Goal: Task Accomplishment & Management: Use online tool/utility

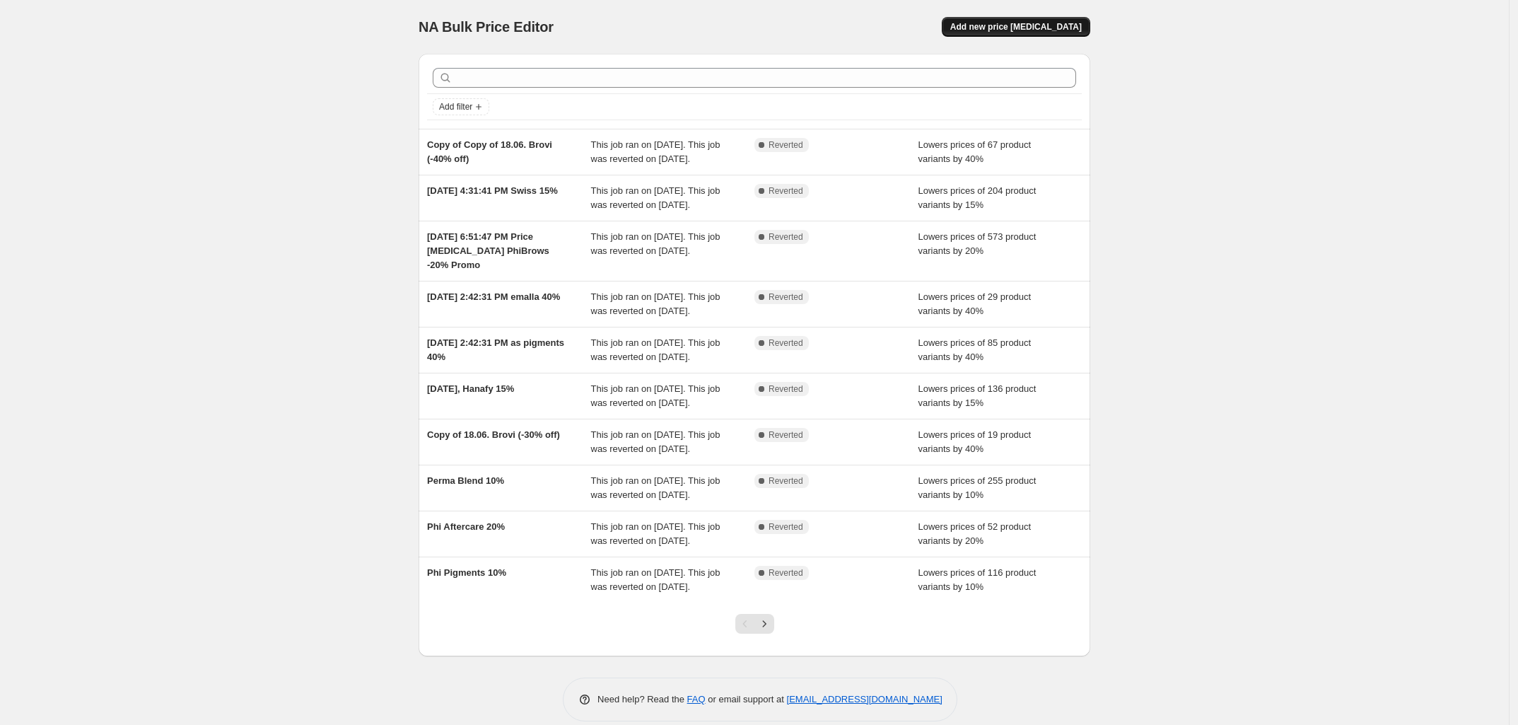
click at [1027, 28] on span "Add new price [MEDICAL_DATA]" at bounding box center [1016, 26] width 132 height 11
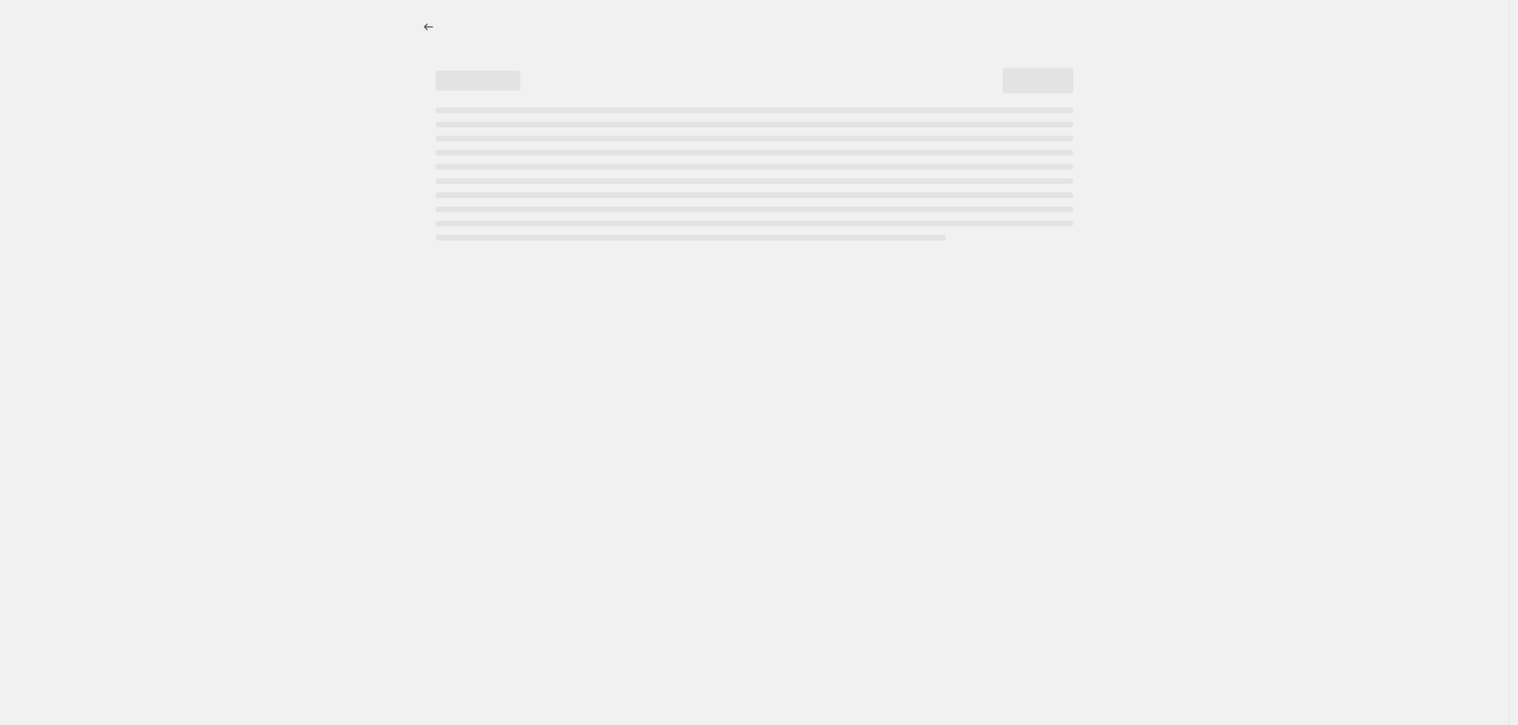
select select "percentage"
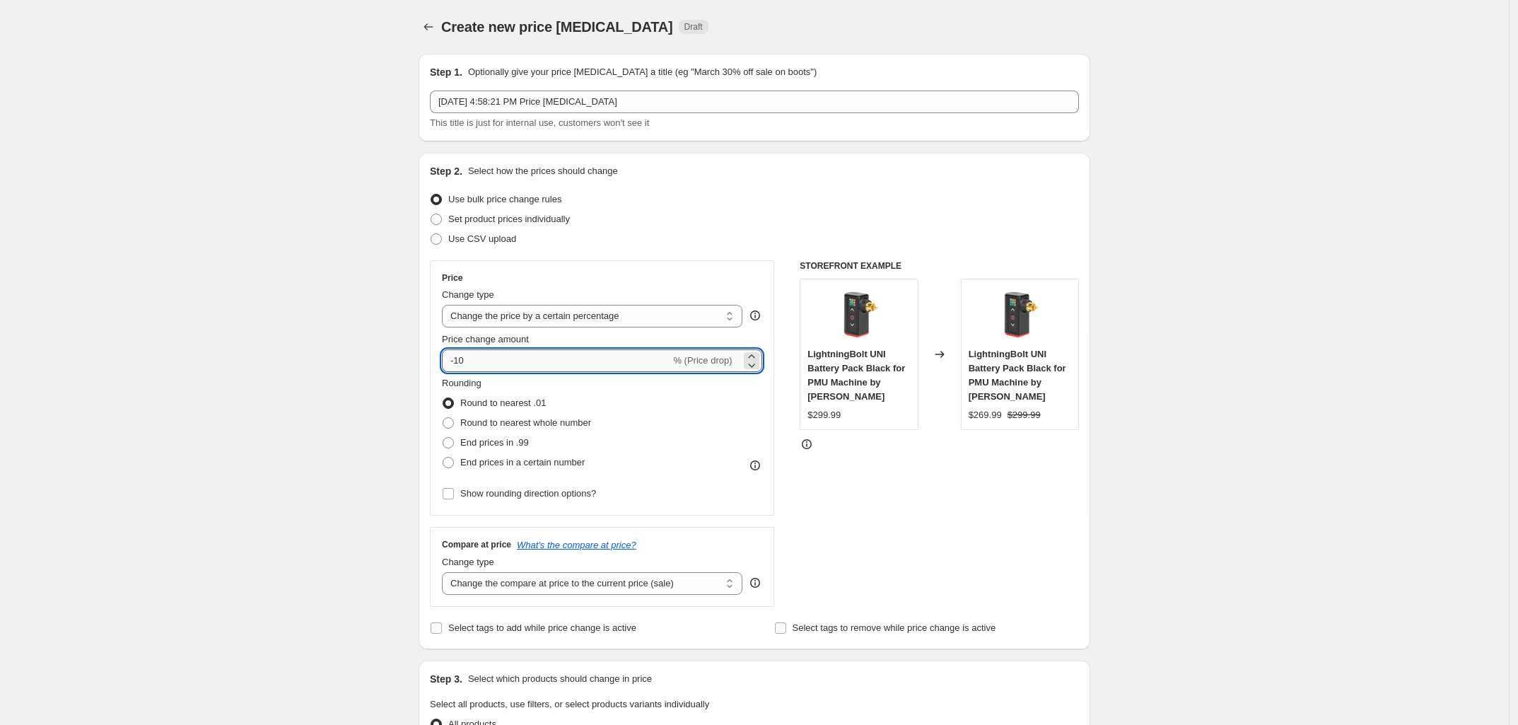
click at [595, 360] on input "-10" at bounding box center [556, 360] width 228 height 23
click at [502, 363] on input "-10" at bounding box center [556, 360] width 228 height 23
click at [462, 360] on input "-10" at bounding box center [556, 360] width 228 height 23
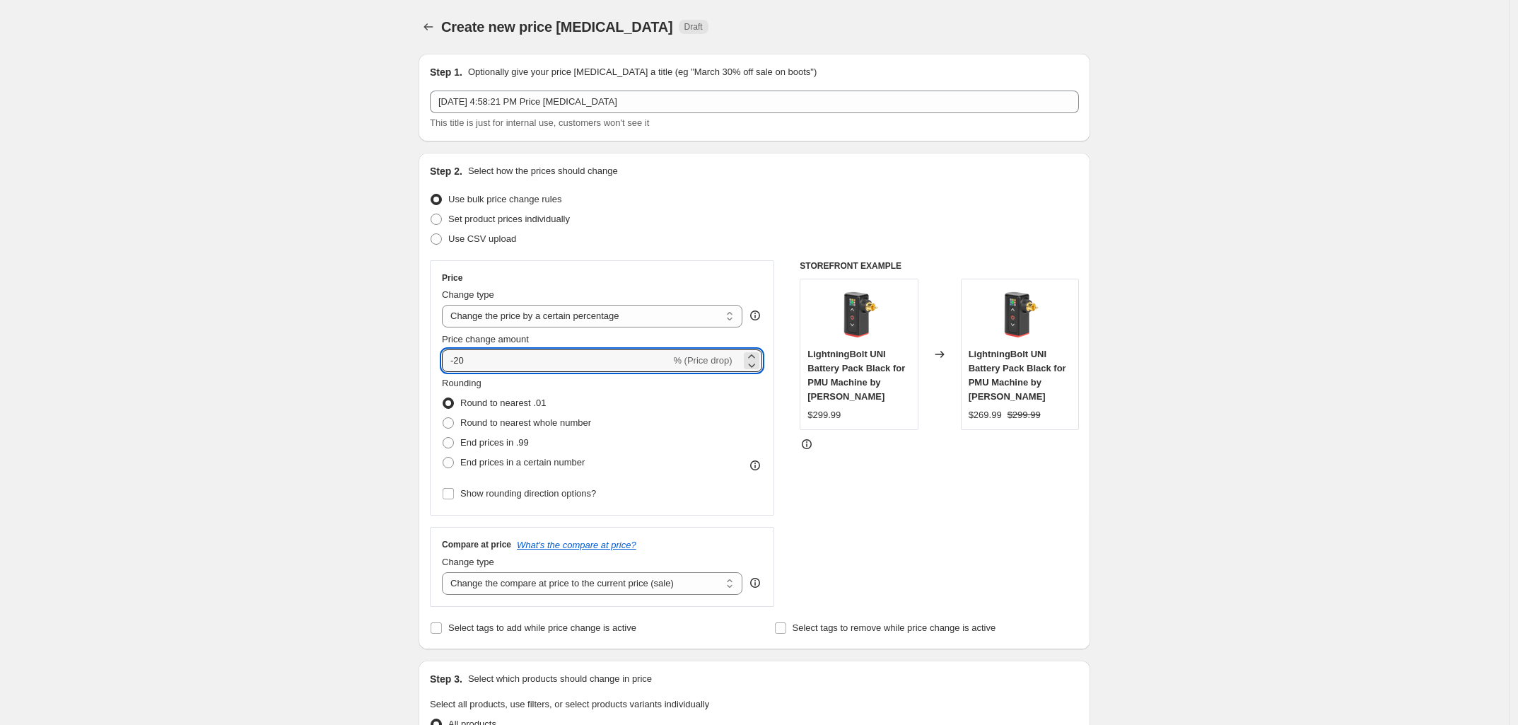
type input "-20"
click at [354, 349] on div "Create new price [MEDICAL_DATA]. This page is ready Create new price [MEDICAL_D…" at bounding box center [754, 718] width 1509 height 1436
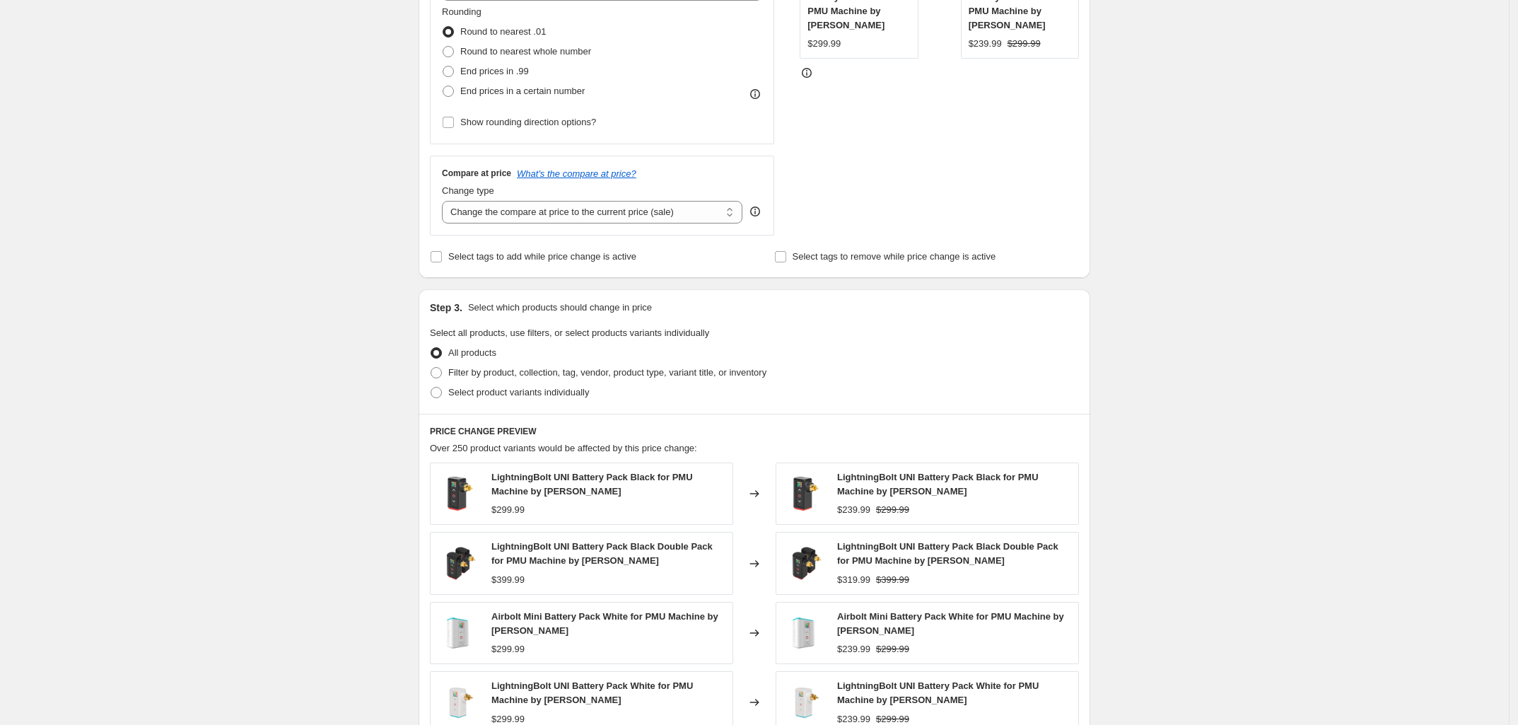
scroll to position [383, 0]
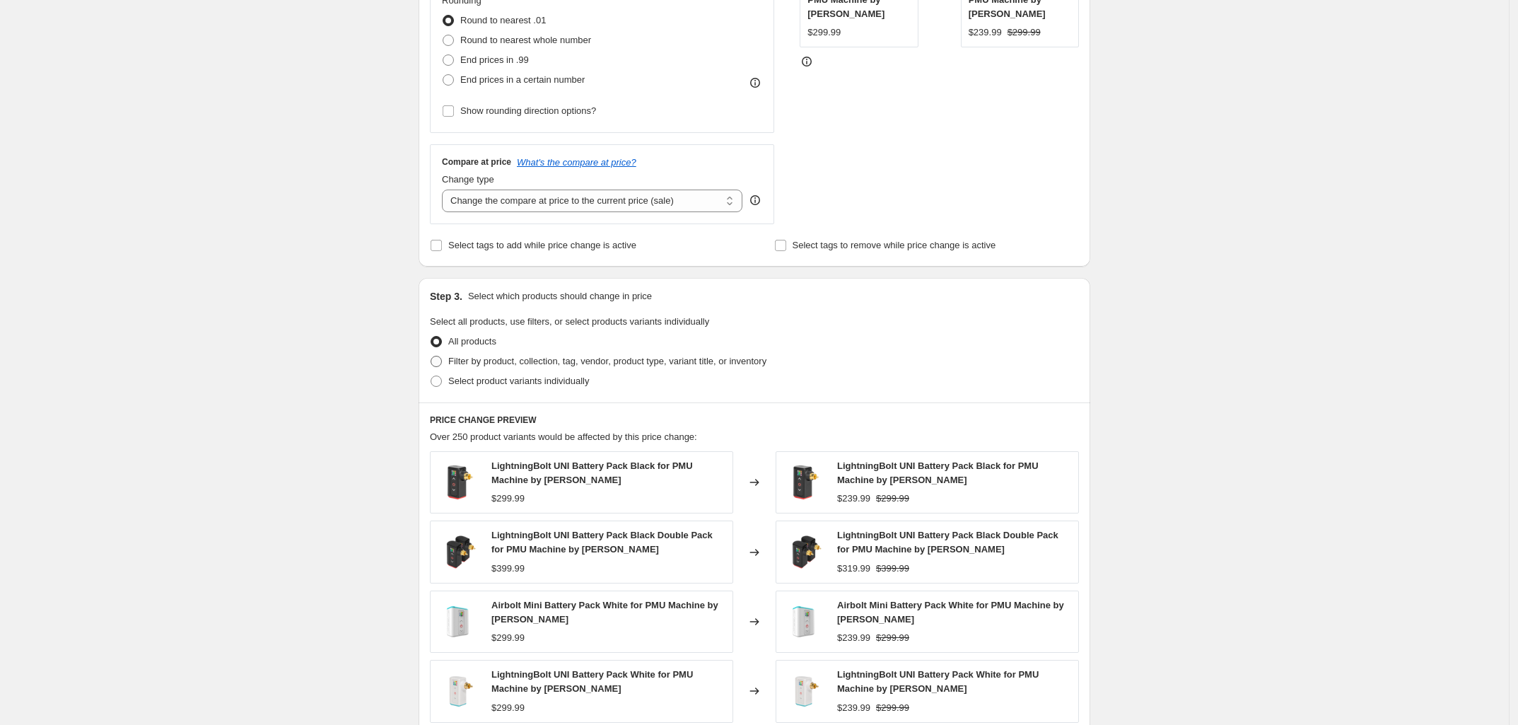
click at [442, 364] on span at bounding box center [436, 361] width 11 height 11
click at [431, 356] on input "Filter by product, collection, tag, vendor, product type, variant title, or inv…" at bounding box center [431, 356] width 1 height 1
radio input "true"
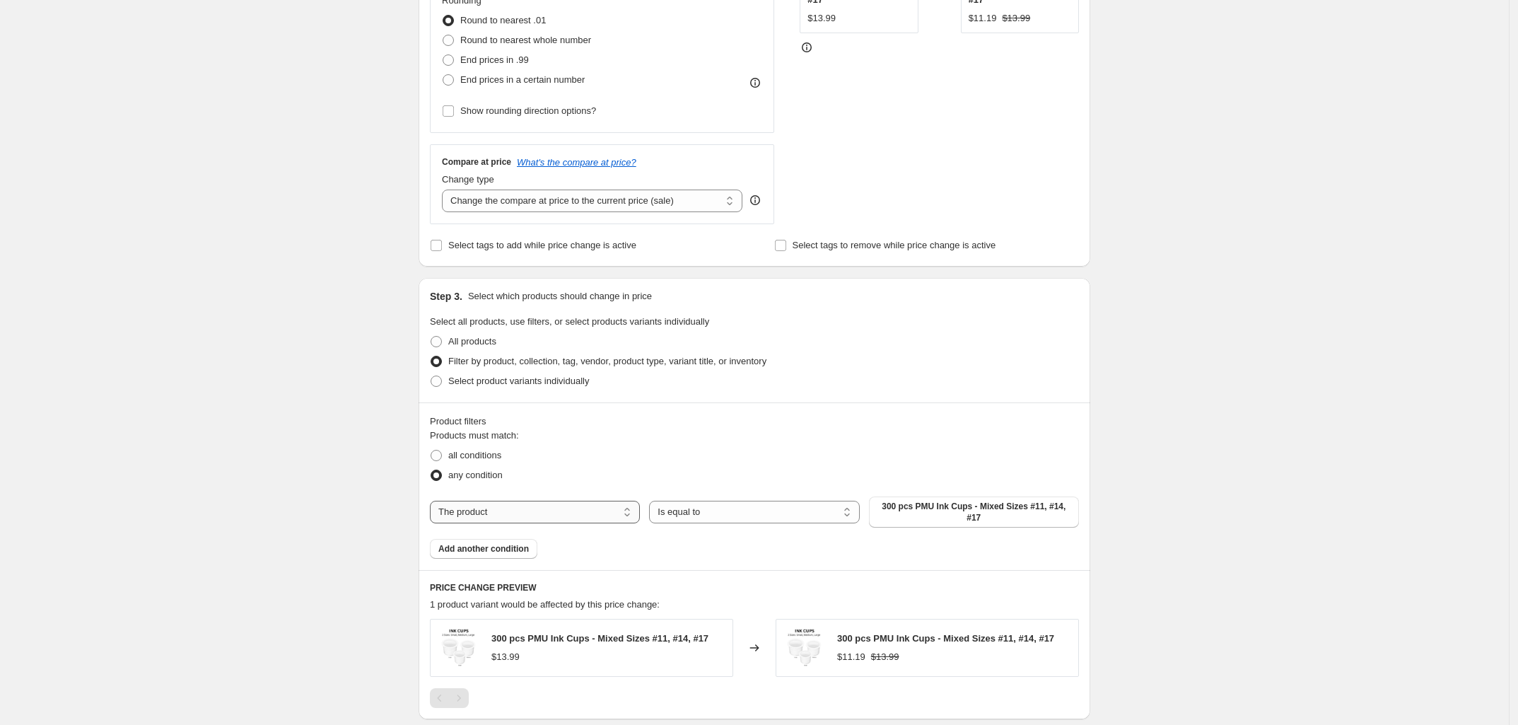
click at [564, 502] on select "The product The product's collection The product's tag The product's vendor The…" at bounding box center [535, 512] width 210 height 23
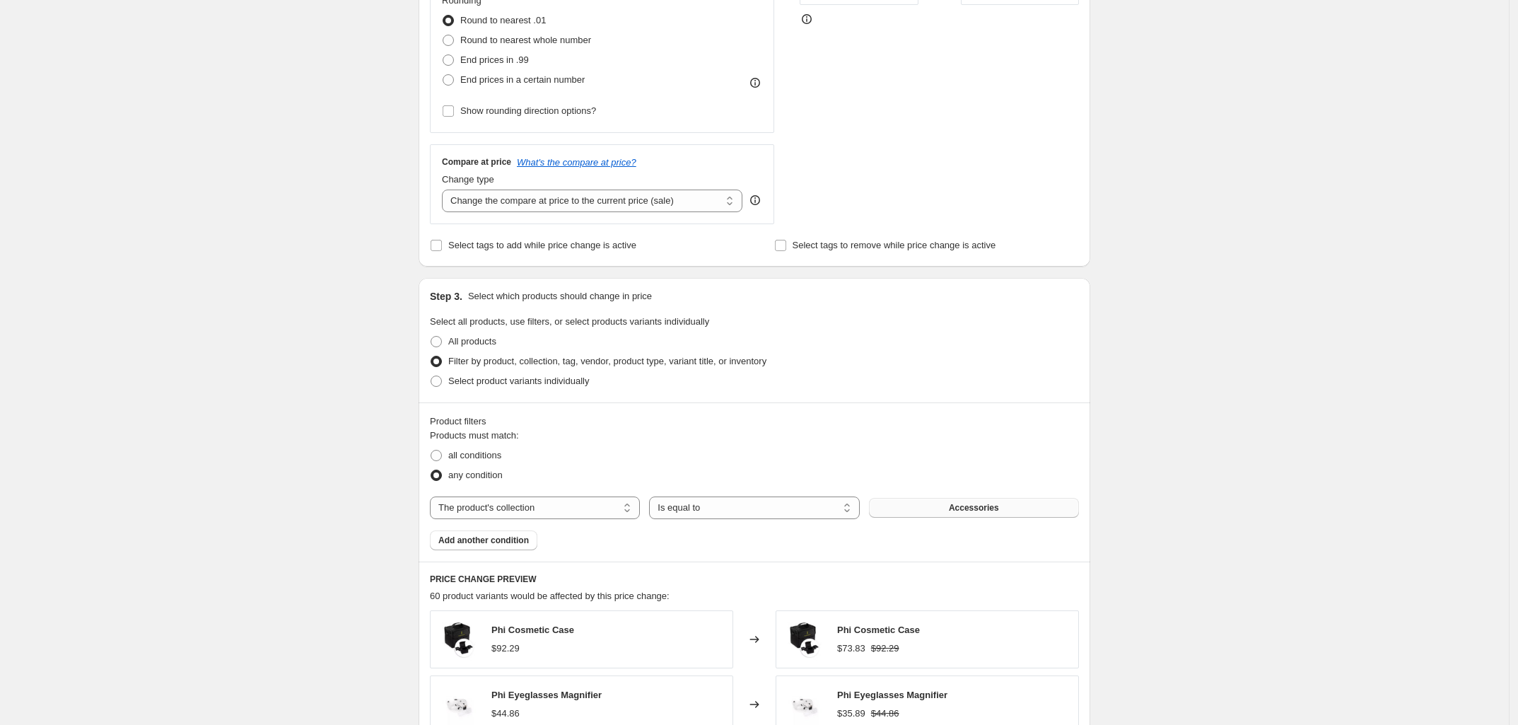
click at [962, 508] on span "Accessories" at bounding box center [974, 507] width 50 height 11
click at [772, 506] on select "Is equal to Is not equal to" at bounding box center [754, 507] width 210 height 23
click at [591, 506] on select "The product The product's collection The product's tag The product's vendor The…" at bounding box center [535, 507] width 210 height 23
select select "vendor"
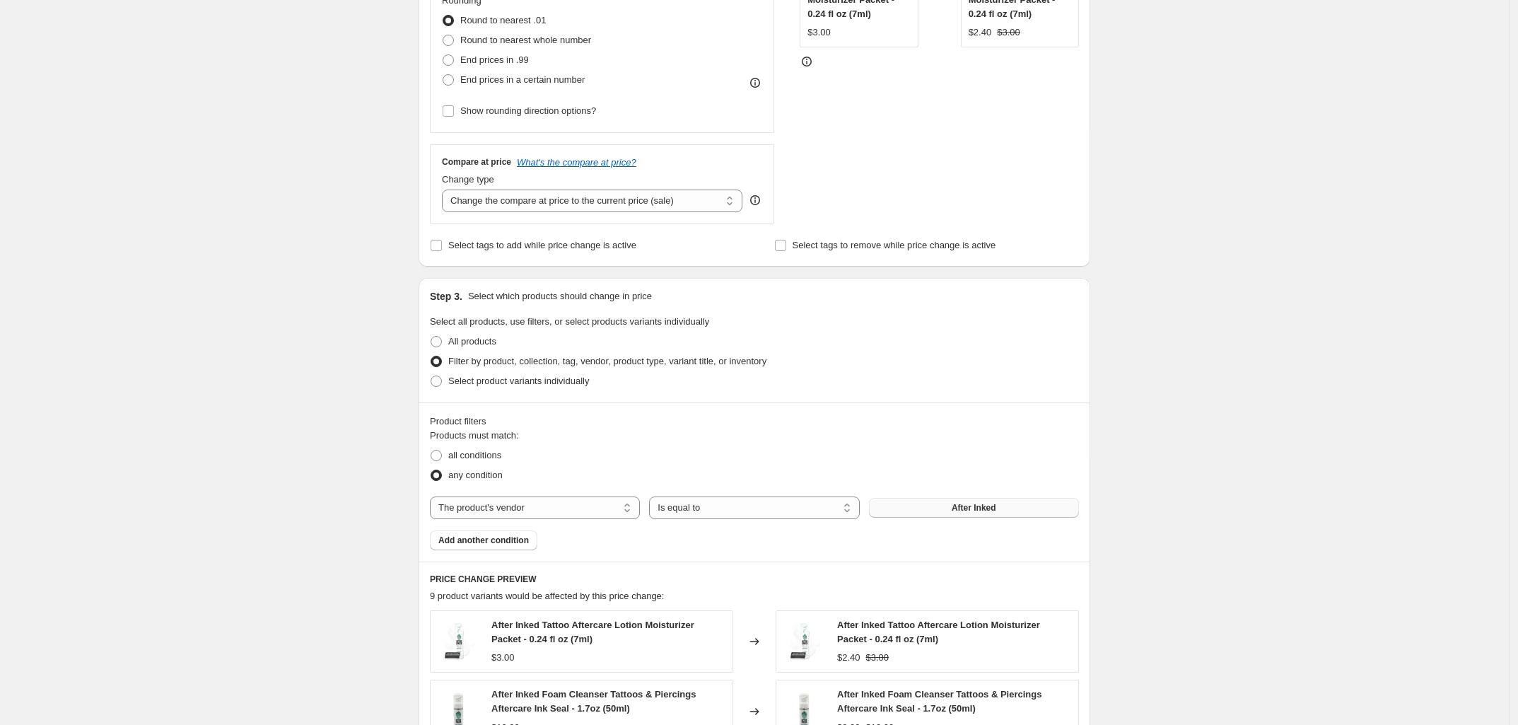
click at [1008, 515] on button "After Inked" at bounding box center [974, 508] width 210 height 20
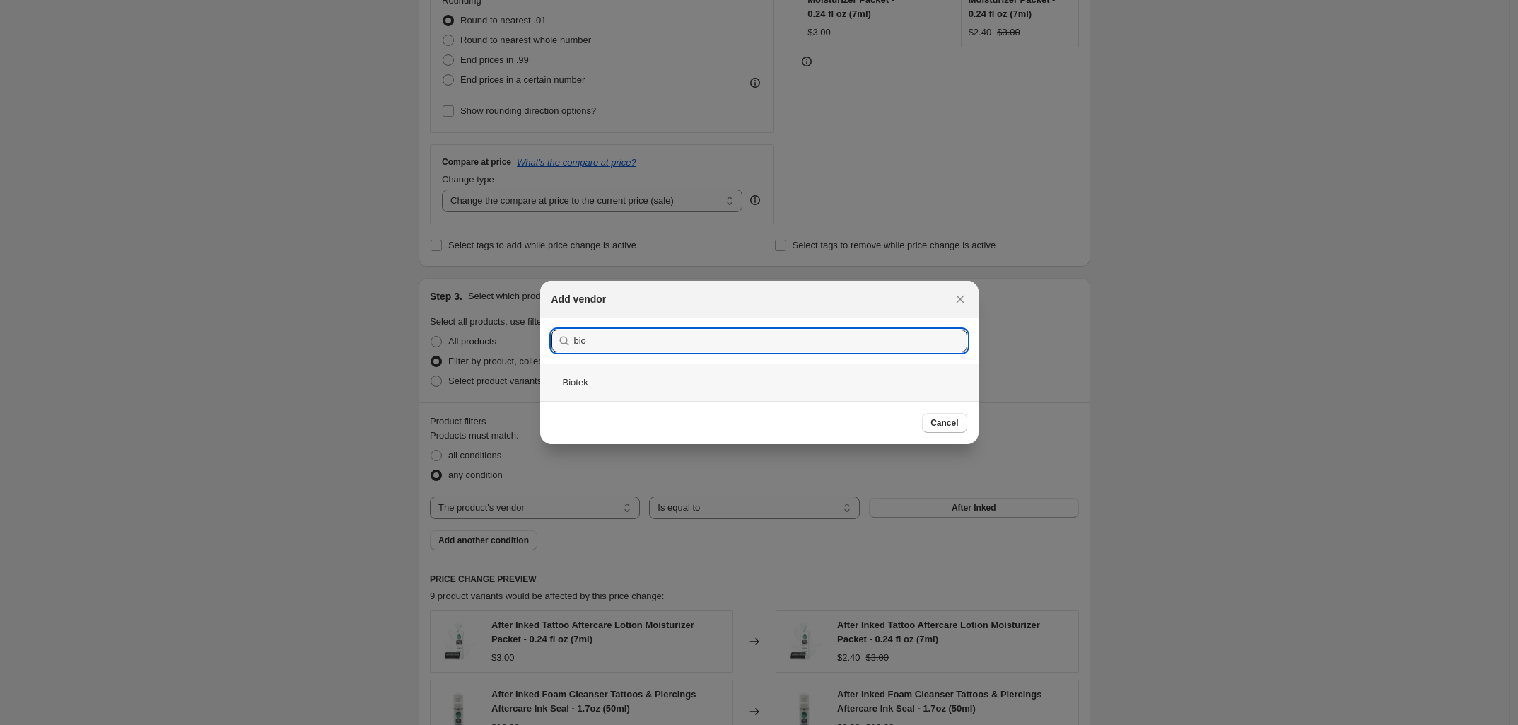
type input "bio"
click at [680, 384] on div "Biotek" at bounding box center [759, 381] width 438 height 37
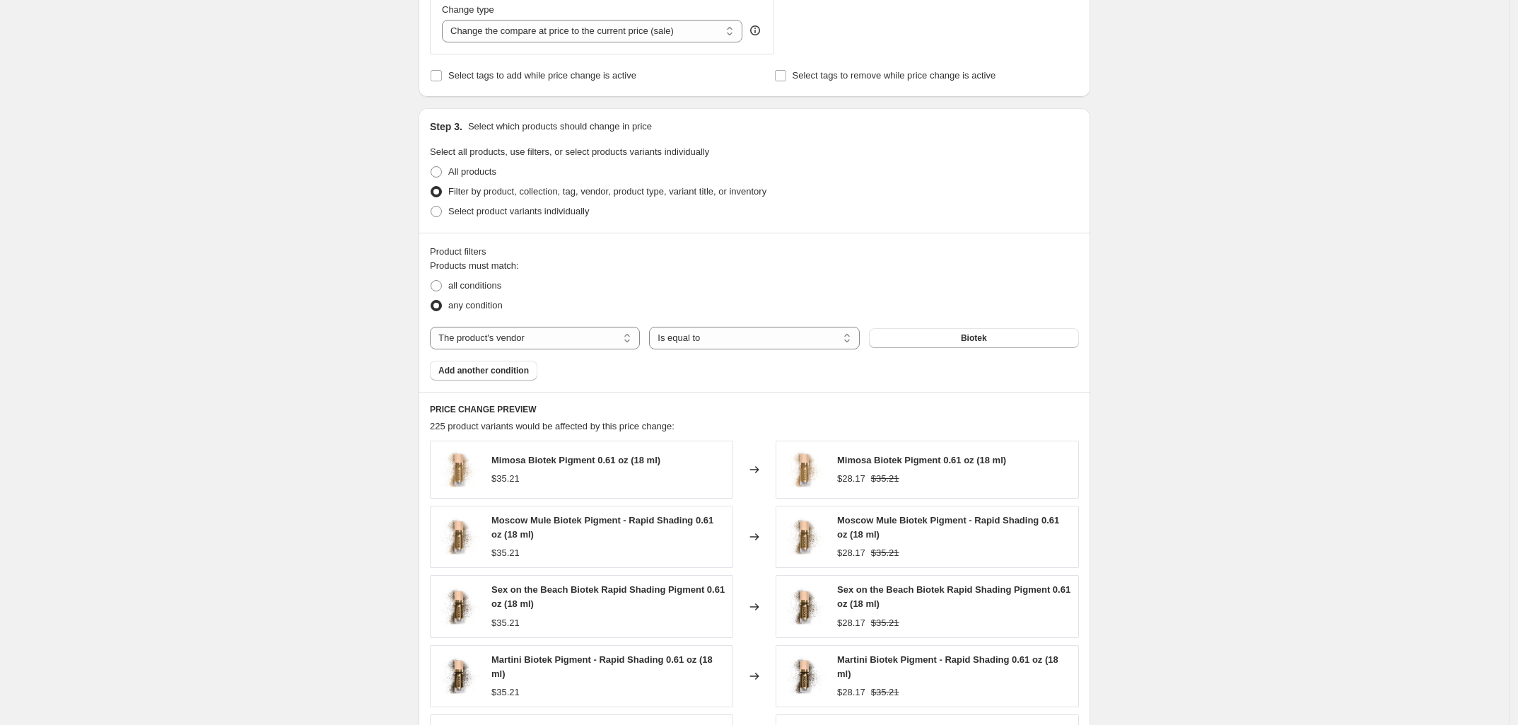
scroll to position [559, 0]
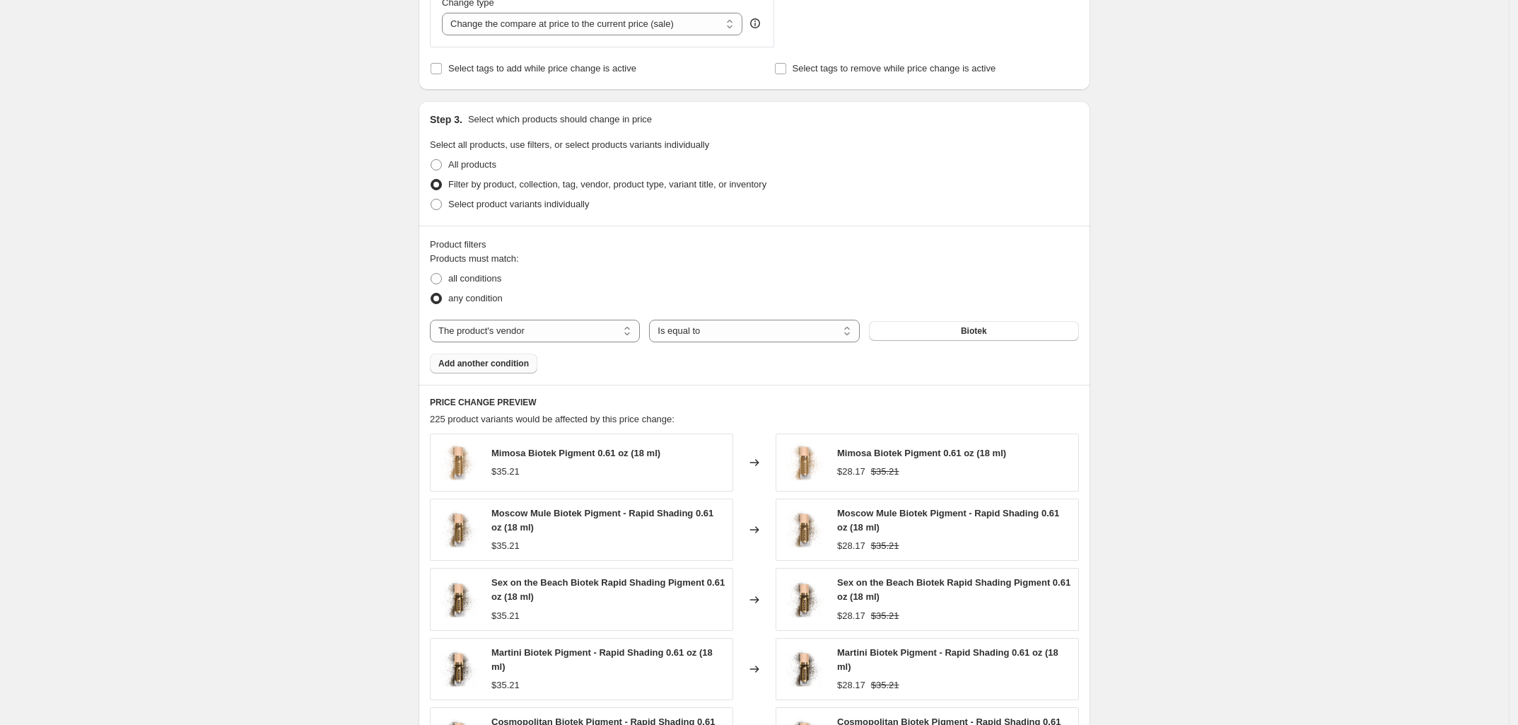
click at [498, 367] on span "Add another condition" at bounding box center [483, 363] width 91 height 11
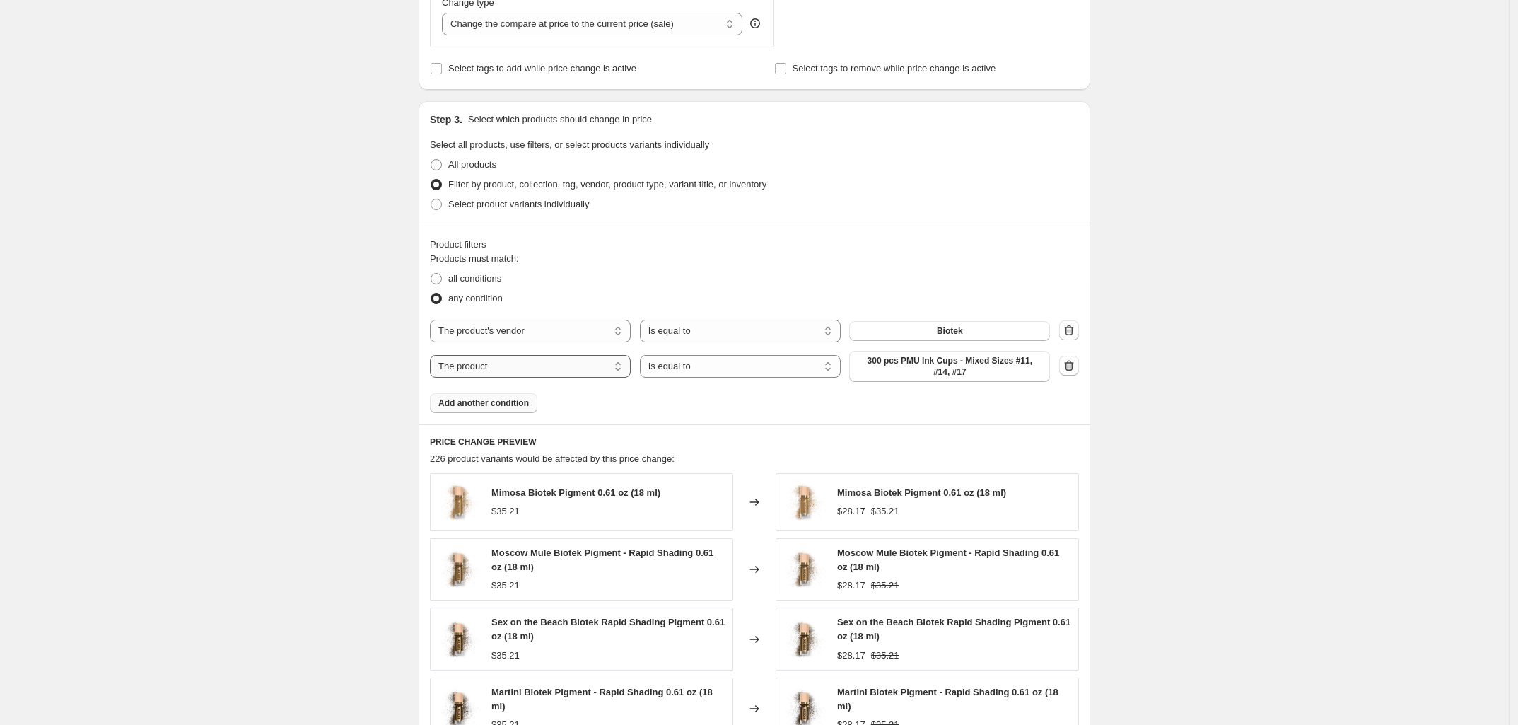
click at [525, 367] on select "The product The product's collection The product's tag The product's vendor The…" at bounding box center [530, 366] width 201 height 23
select select "collection"
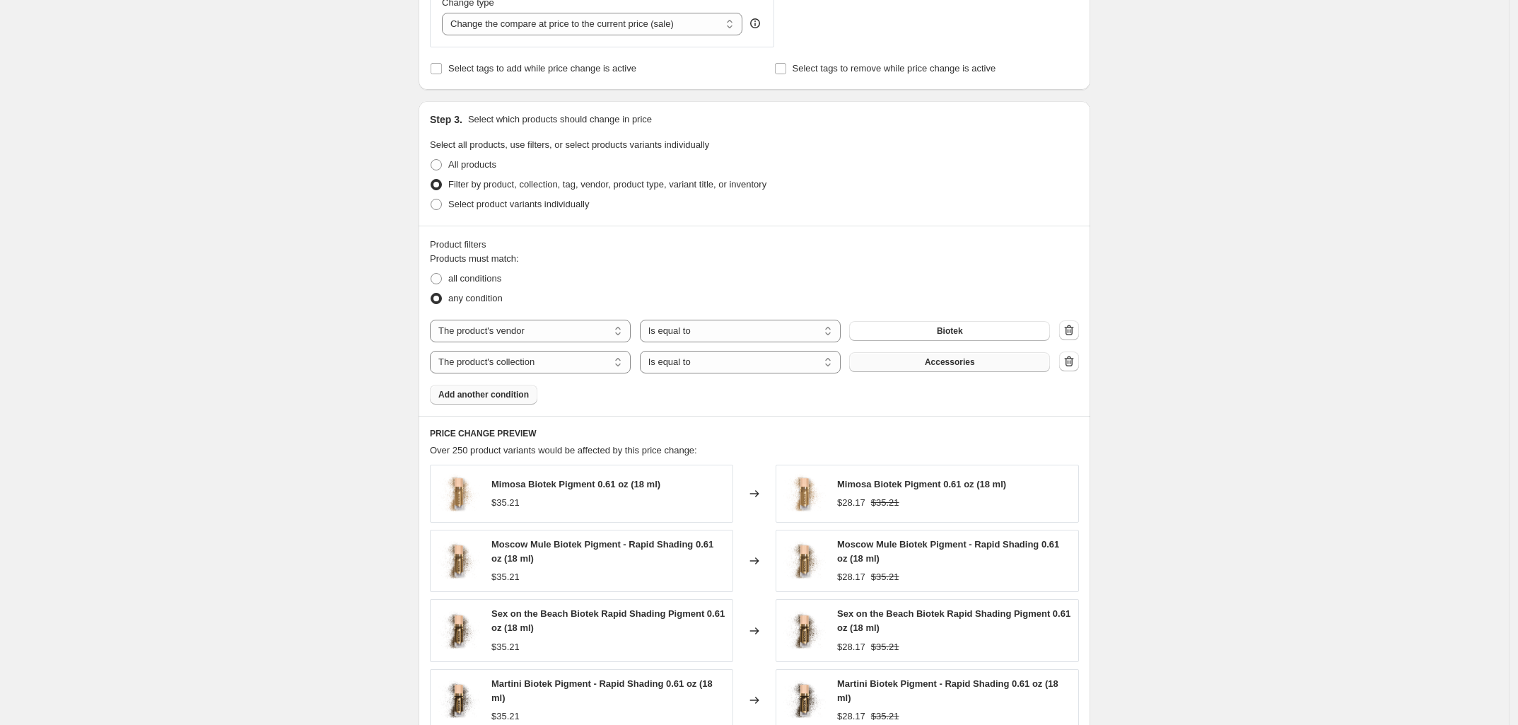
click at [967, 368] on button "Accessories" at bounding box center [949, 362] width 201 height 20
click at [573, 370] on select "The product The product's collection The product's tag The product's vendor The…" at bounding box center [530, 362] width 201 height 23
click at [601, 363] on select "The product The product's collection The product's tag The product's vendor The…" at bounding box center [530, 362] width 201 height 23
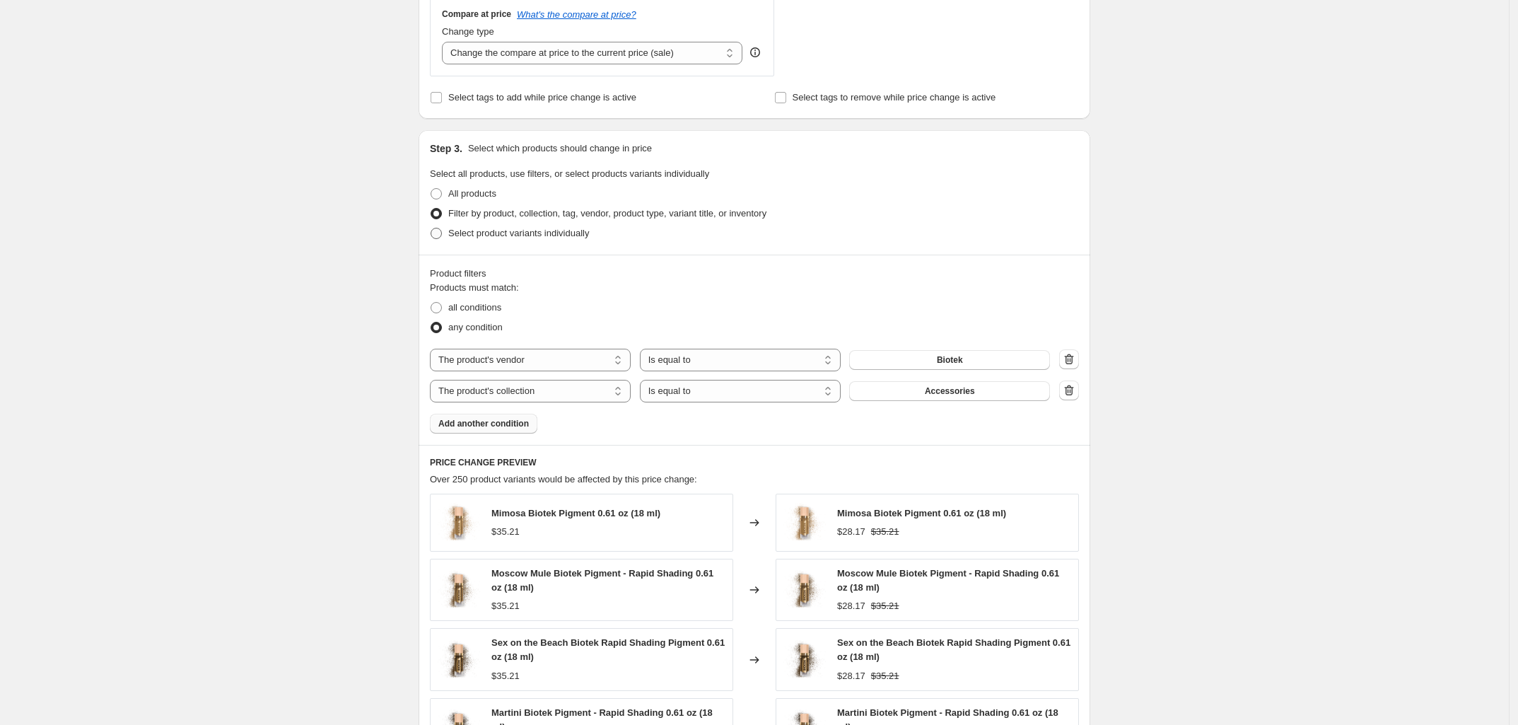
click at [442, 234] on span at bounding box center [436, 233] width 11 height 11
click at [431, 228] on input "Select product variants individually" at bounding box center [431, 228] width 1 height 1
radio input "true"
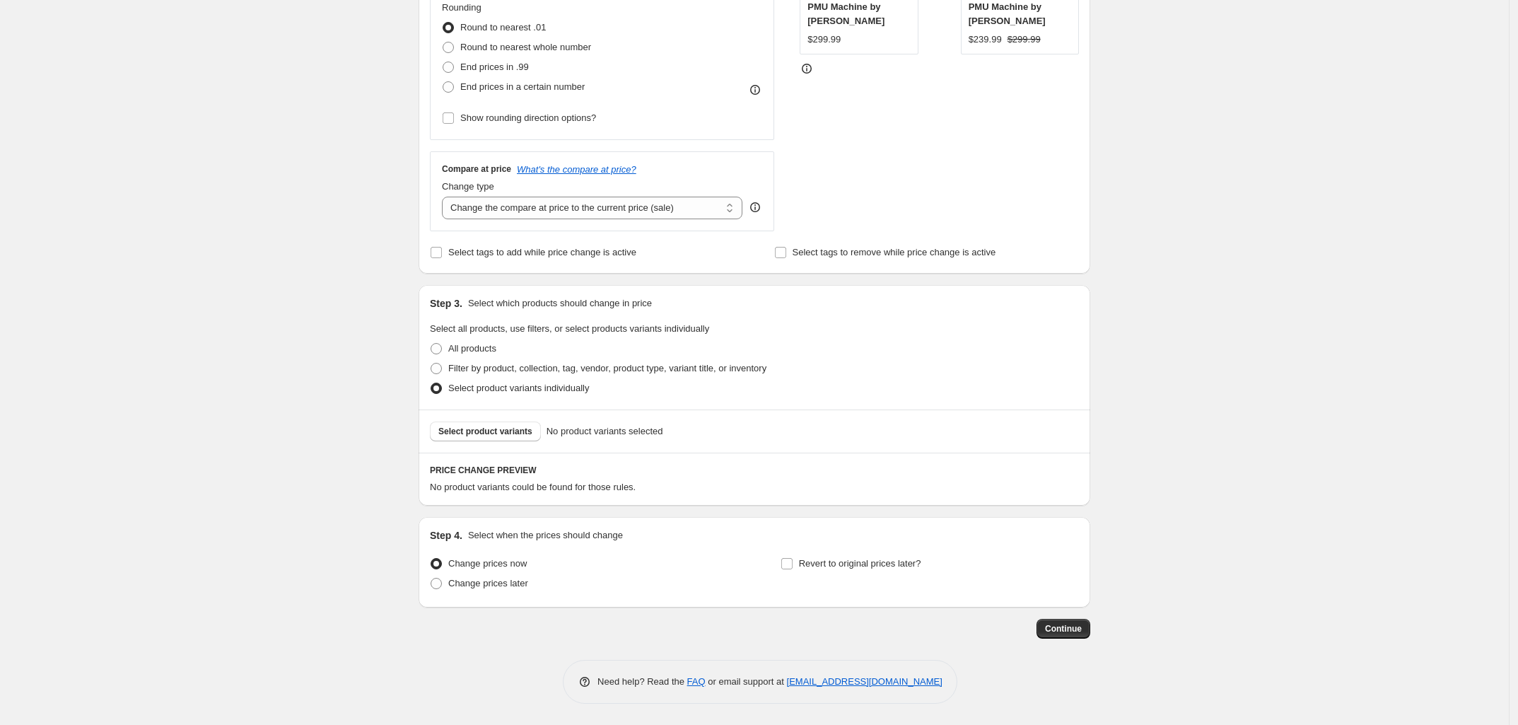
scroll to position [377, 0]
click at [516, 428] on span "Select product variants" at bounding box center [485, 431] width 94 height 11
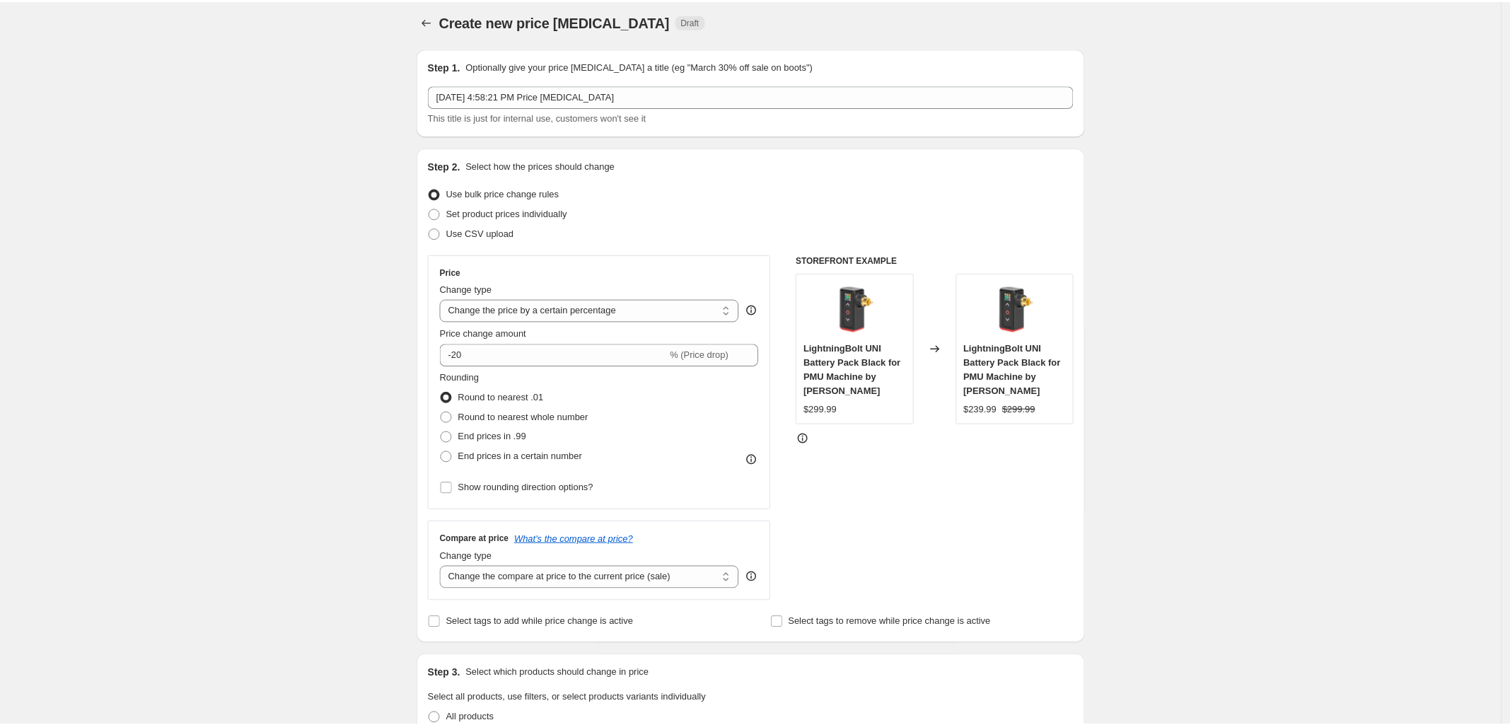
scroll to position [0, 0]
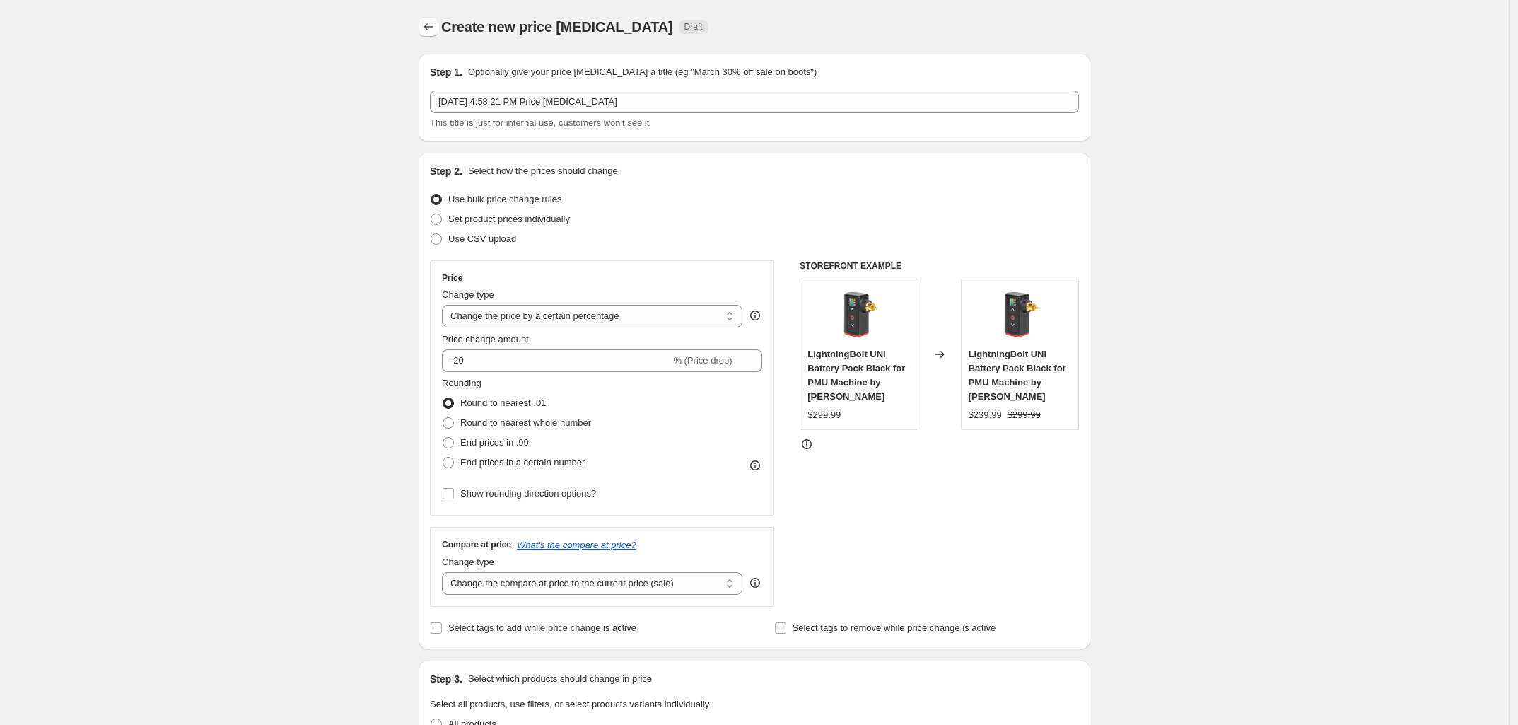
click at [432, 21] on icon "Price change jobs" at bounding box center [428, 27] width 14 height 14
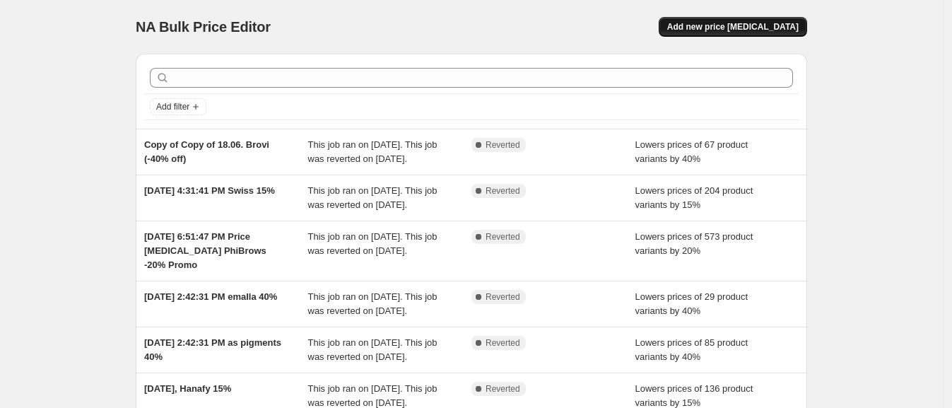
click at [742, 21] on span "Add new price [MEDICAL_DATA]" at bounding box center [733, 26] width 132 height 11
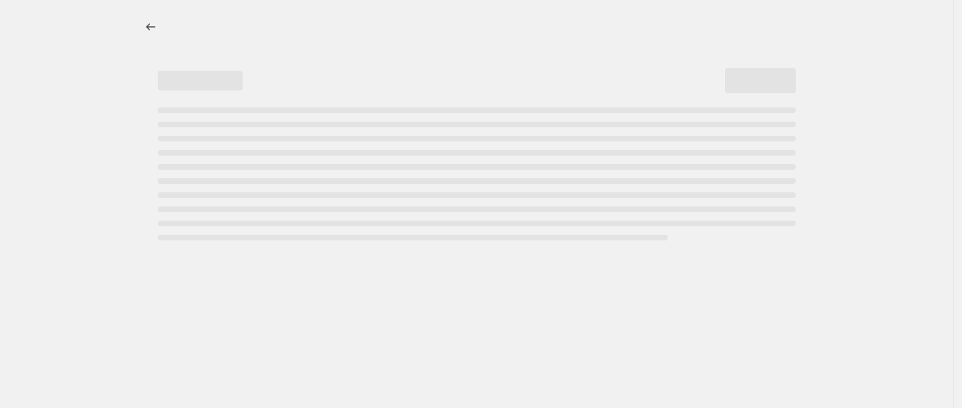
select select "percentage"
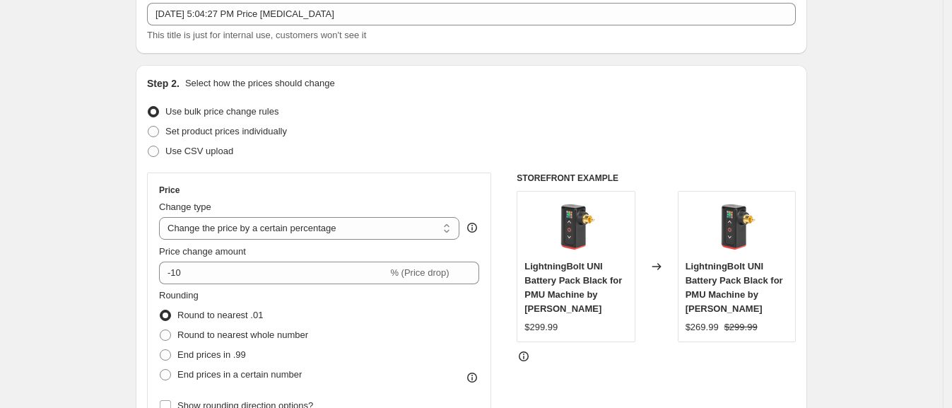
scroll to position [29, 0]
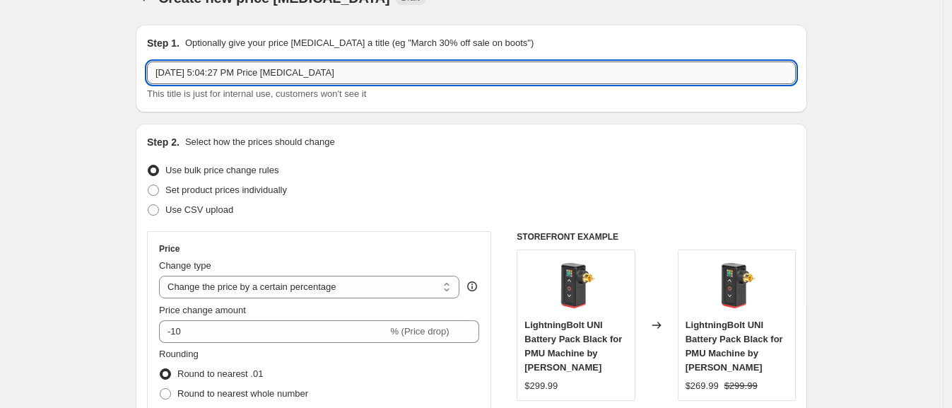
drag, startPoint x: 251, startPoint y: 74, endPoint x: 526, endPoint y: 76, distance: 275.1
click at [526, 76] on input "[DATE] 5:04:27 PM Price [MEDICAL_DATA]" at bounding box center [471, 73] width 649 height 23
click at [286, 69] on input "[DATE] 5:04:27 PM -20%biotek" at bounding box center [471, 73] width 649 height 23
click at [370, 71] on input "[DATE] 5:04:27 PM -20% biotek" at bounding box center [471, 73] width 649 height 23
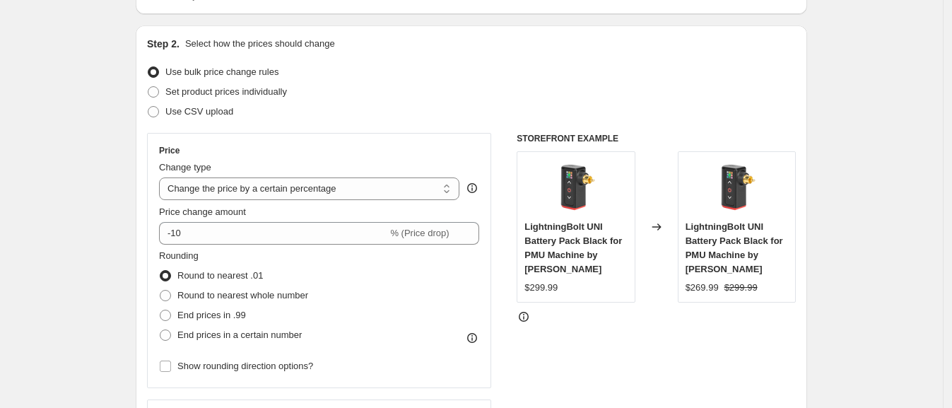
scroll to position [235, 0]
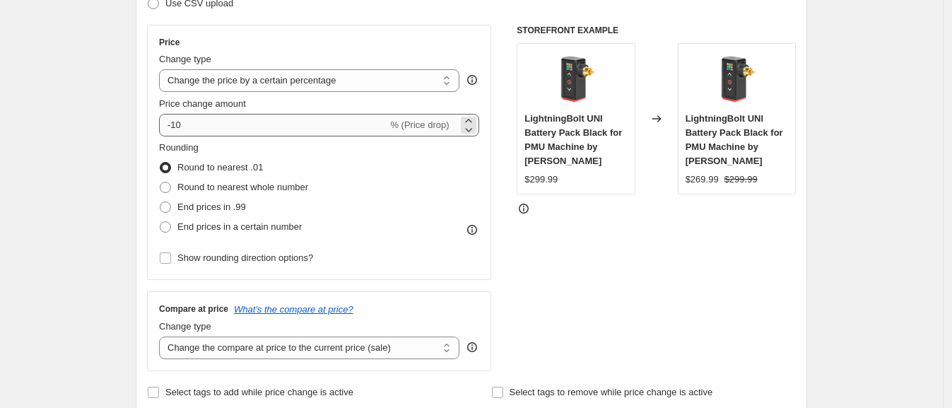
type input "[DATE] 5:04:27 PM -20% biotek pigments"
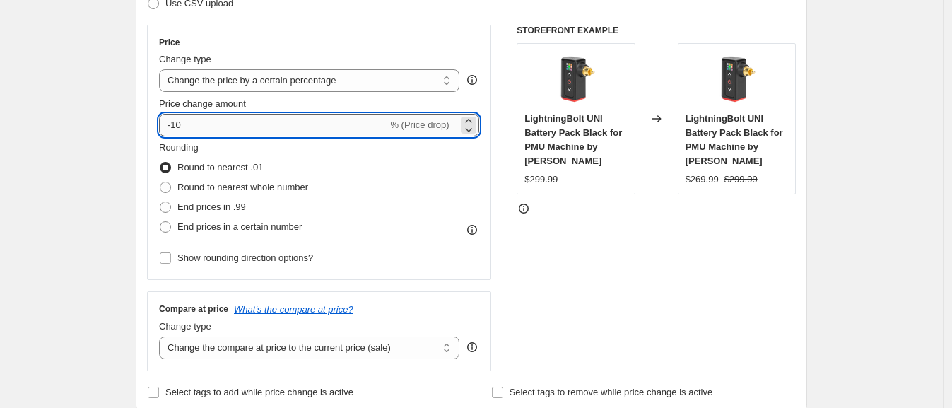
click at [188, 124] on input "-10" at bounding box center [273, 125] width 228 height 23
click at [182, 124] on input "-10" at bounding box center [273, 125] width 228 height 23
type input "-20"
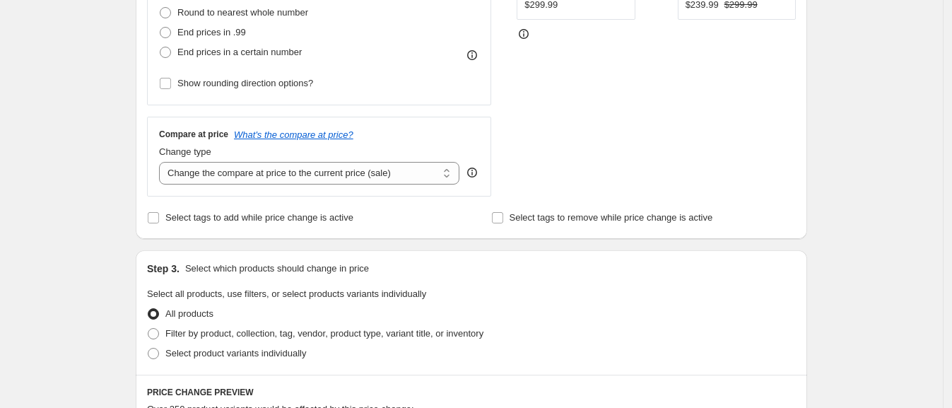
scroll to position [501, 0]
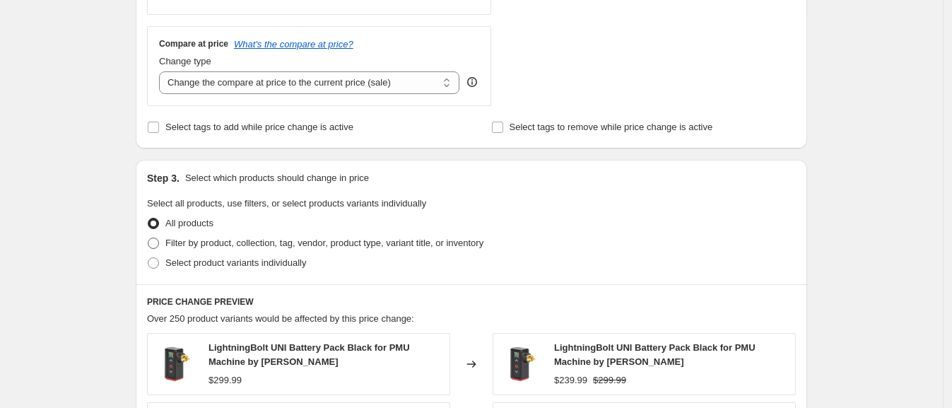
click at [158, 242] on span at bounding box center [153, 243] width 11 height 11
click at [148, 238] on input "Filter by product, collection, tag, vendor, product type, variant title, or inv…" at bounding box center [148, 238] width 1 height 1
radio input "true"
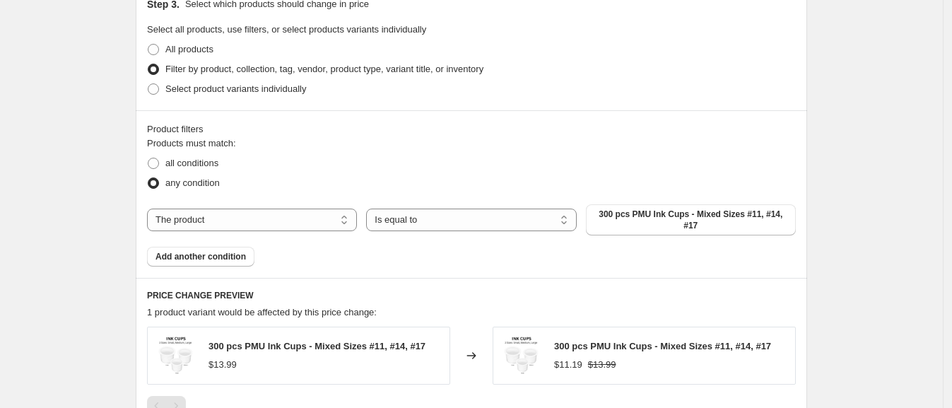
scroll to position [677, 0]
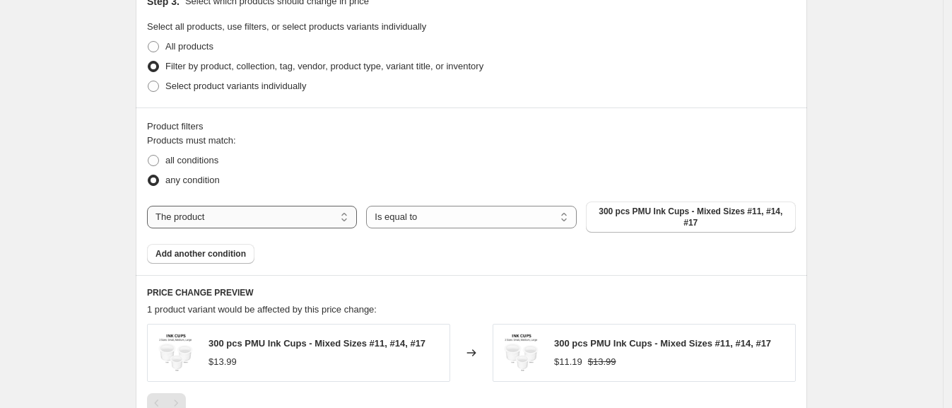
click at [298, 211] on select "The product The product's collection The product's tag The product's vendor The…" at bounding box center [252, 217] width 210 height 23
click at [661, 216] on span "300 pcs PMU Ink Cups - Mixed Sizes #11, #14, #17" at bounding box center [691, 217] width 193 height 23
click at [242, 209] on select "The product The product's collection The product's tag The product's vendor The…" at bounding box center [252, 217] width 210 height 23
select select "vendor"
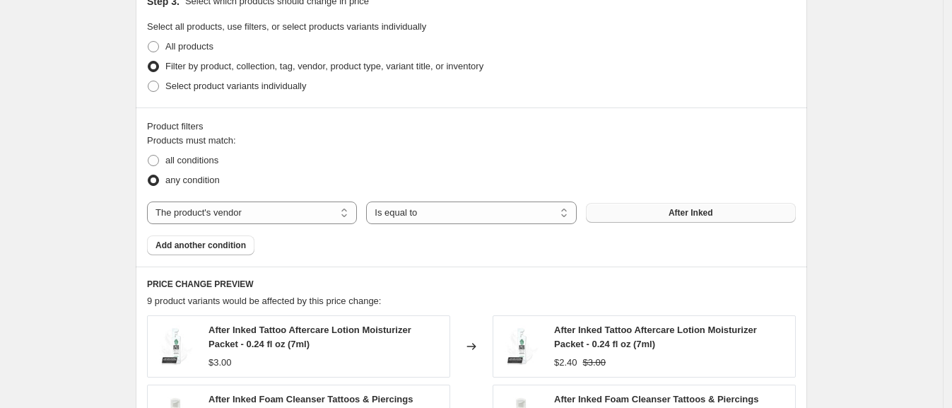
click at [699, 216] on span "After Inked" at bounding box center [691, 212] width 45 height 11
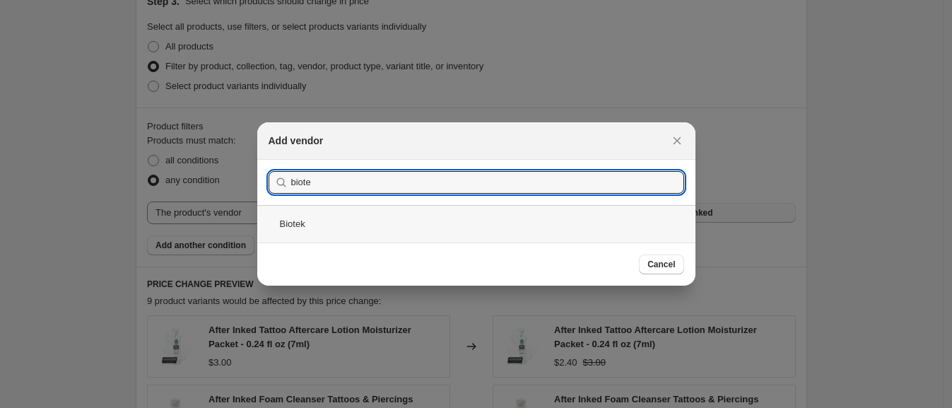
type input "biote"
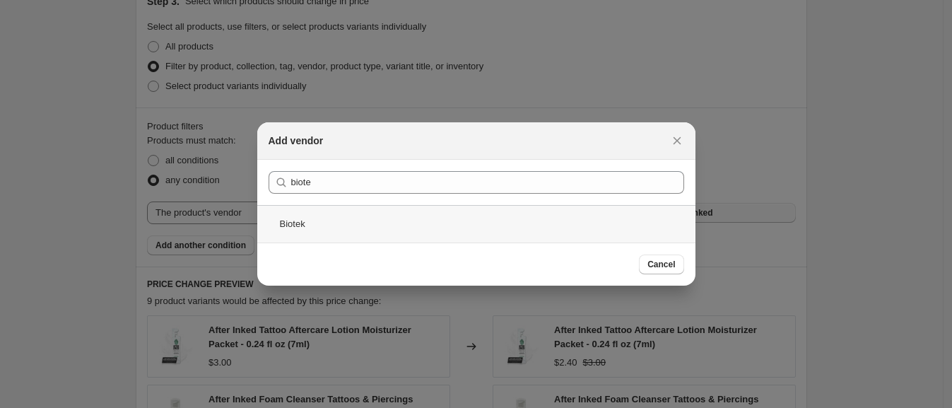
click at [308, 234] on div "Biotek" at bounding box center [476, 223] width 438 height 37
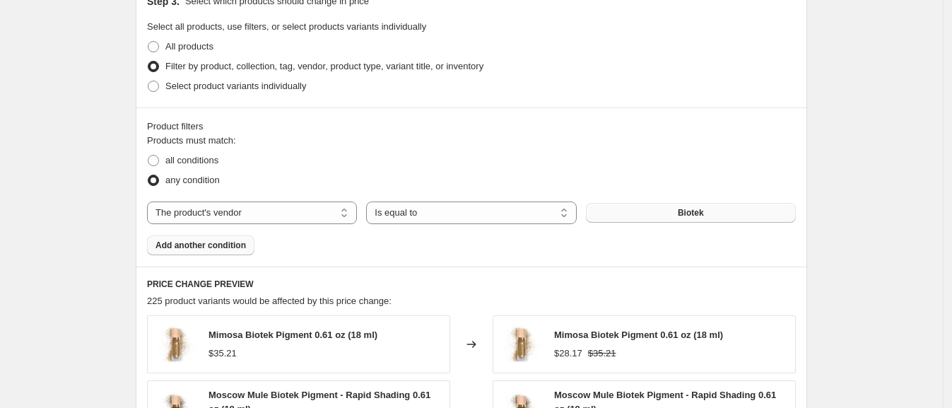
click at [223, 245] on span "Add another condition" at bounding box center [201, 245] width 91 height 11
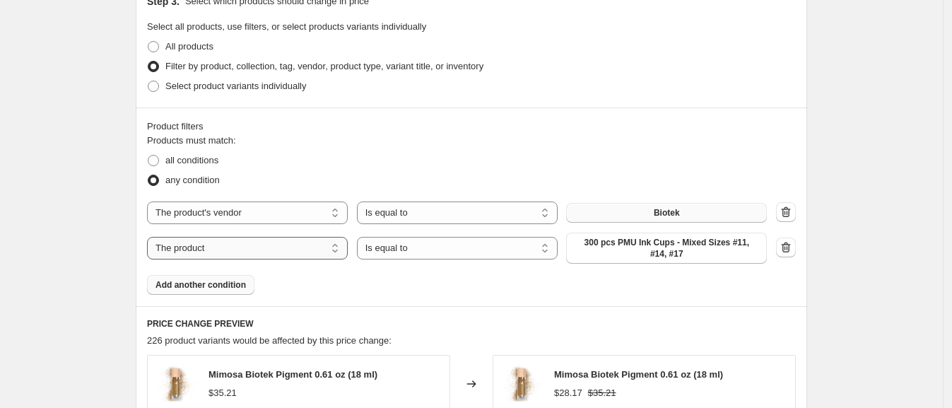
click at [223, 245] on select "The product The product's collection The product's tag The product's vendor The…" at bounding box center [247, 248] width 201 height 23
select select "product_type"
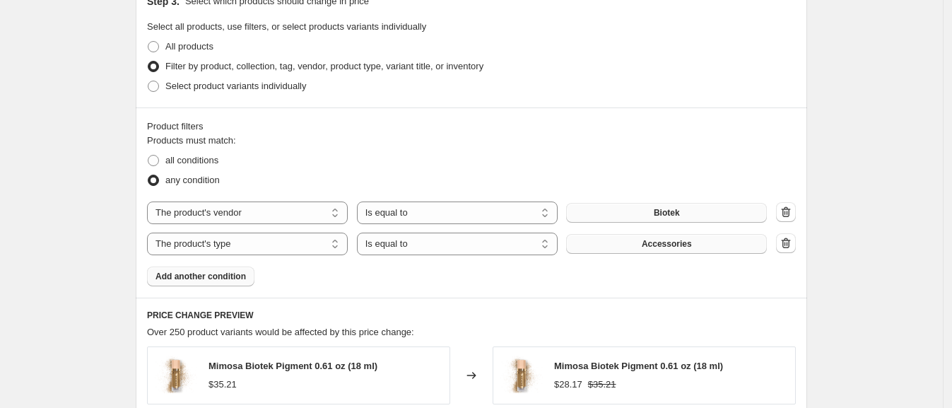
click at [722, 245] on button "Accessories" at bounding box center [666, 244] width 201 height 20
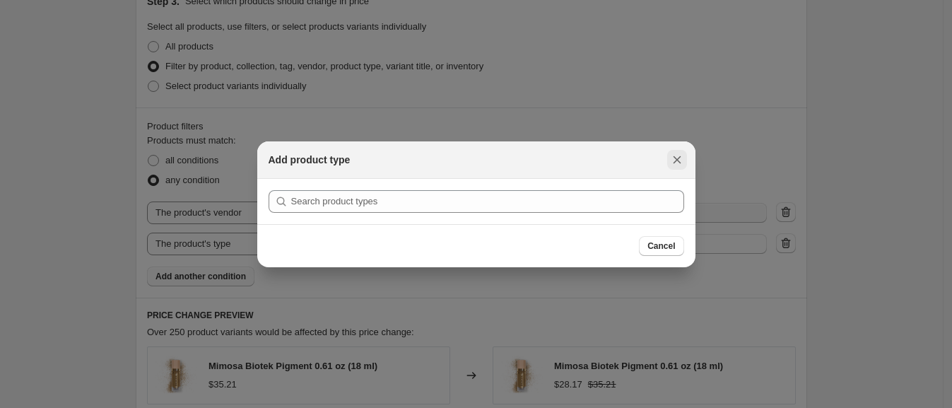
click at [676, 159] on icon "Close" at bounding box center [677, 160] width 8 height 8
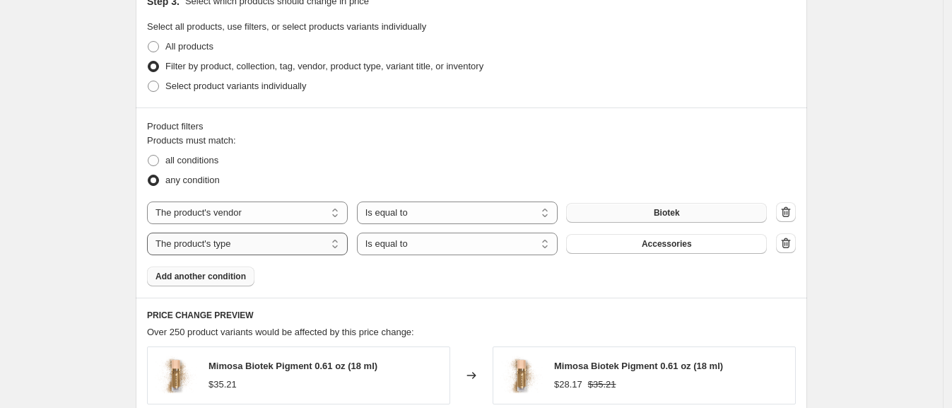
click at [296, 244] on select "The product The product's collection The product's tag The product's vendor The…" at bounding box center [247, 244] width 201 height 23
click at [151, 233] on select "The product The product's collection The product's tag The product's vendor The…" at bounding box center [247, 244] width 201 height 23
click at [700, 238] on button "Accessories" at bounding box center [666, 244] width 201 height 20
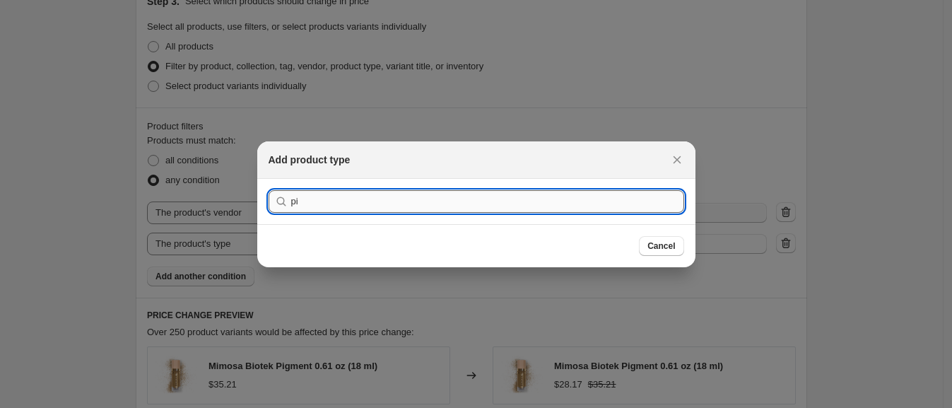
type input "p"
click at [677, 161] on icon "Close" at bounding box center [677, 160] width 14 height 14
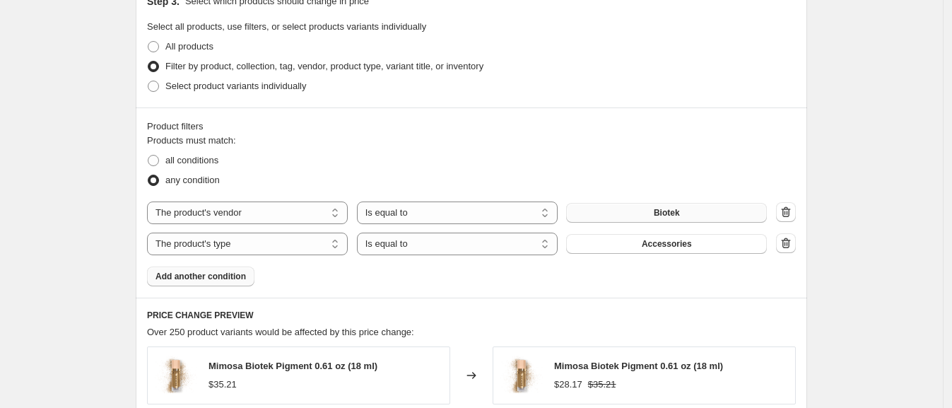
click at [488, 272] on div "Products must match: all conditions any condition The product The product's col…" at bounding box center [471, 210] width 649 height 153
click at [240, 243] on select "The product The product's collection The product's tag The product's vendor The…" at bounding box center [247, 244] width 201 height 23
select select "tag"
click at [298, 237] on select "The product The product's collection The product's tag The product's vendor The…" at bounding box center [247, 244] width 201 height 23
click at [151, 233] on select "The product The product's collection The product's tag The product's vendor The…" at bounding box center [247, 244] width 201 height 23
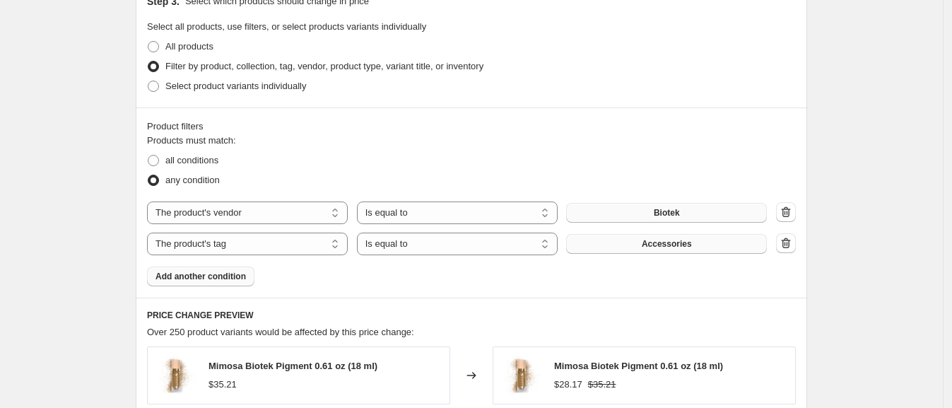
click at [696, 243] on button "Accessories" at bounding box center [666, 244] width 201 height 20
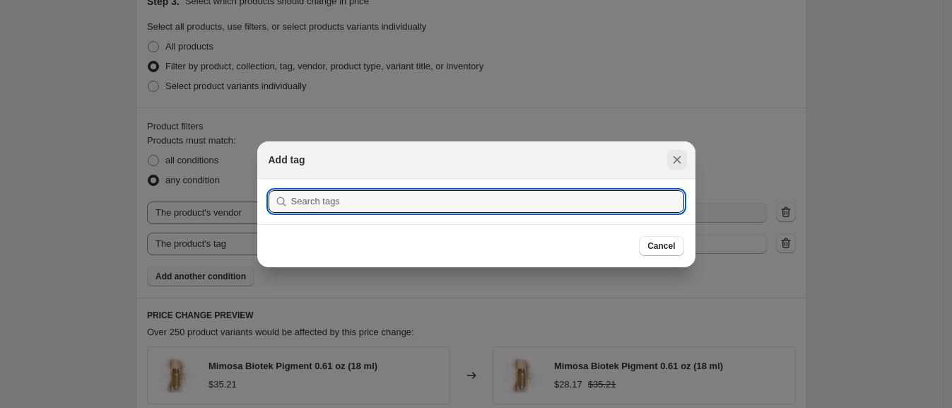
click at [679, 156] on icon "Close" at bounding box center [677, 160] width 14 height 14
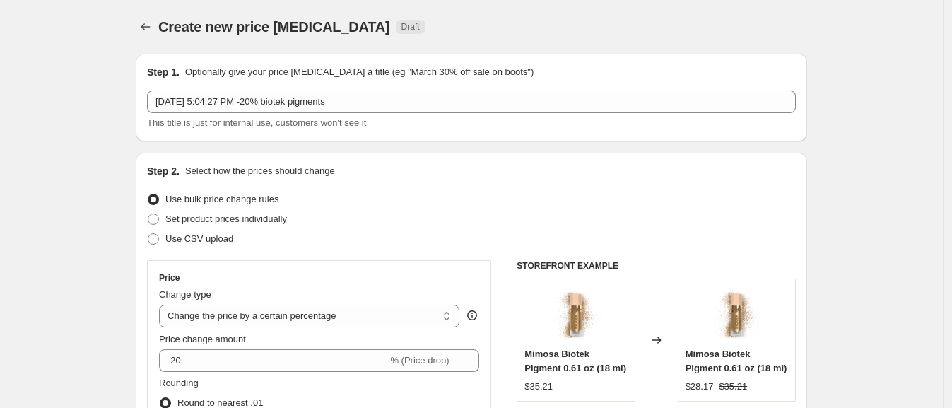
scroll to position [677, 0]
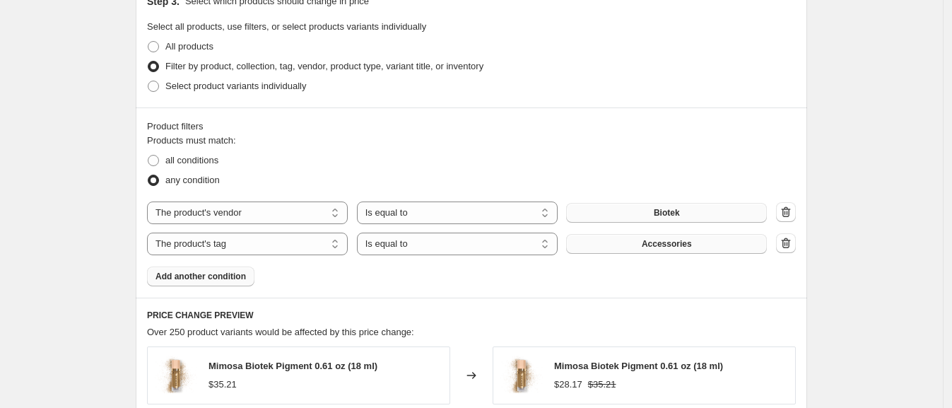
click at [686, 247] on span "Accessories" at bounding box center [667, 243] width 50 height 11
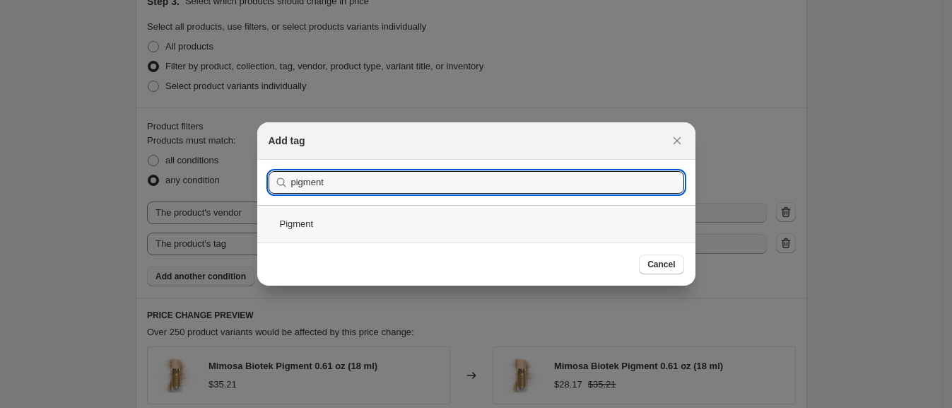
type input "pigment"
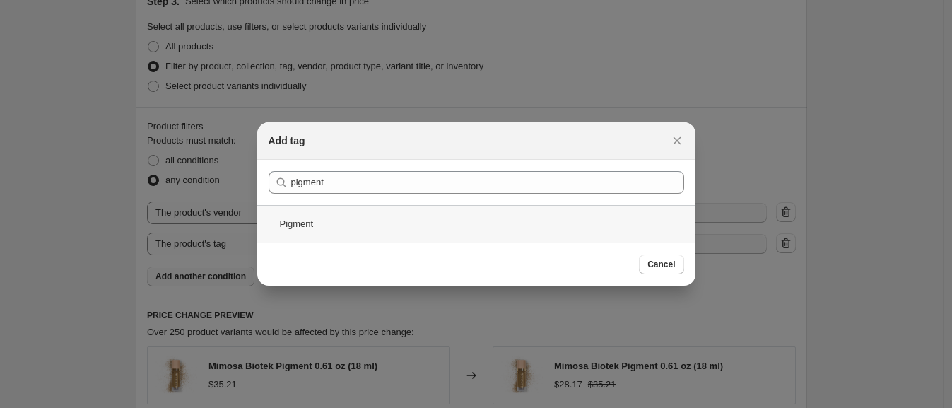
click at [373, 220] on div "Pigment" at bounding box center [476, 223] width 438 height 37
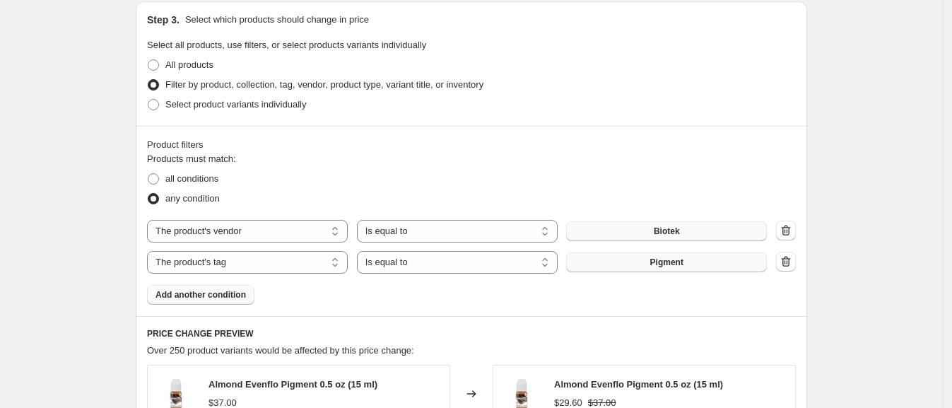
scroll to position [654, 0]
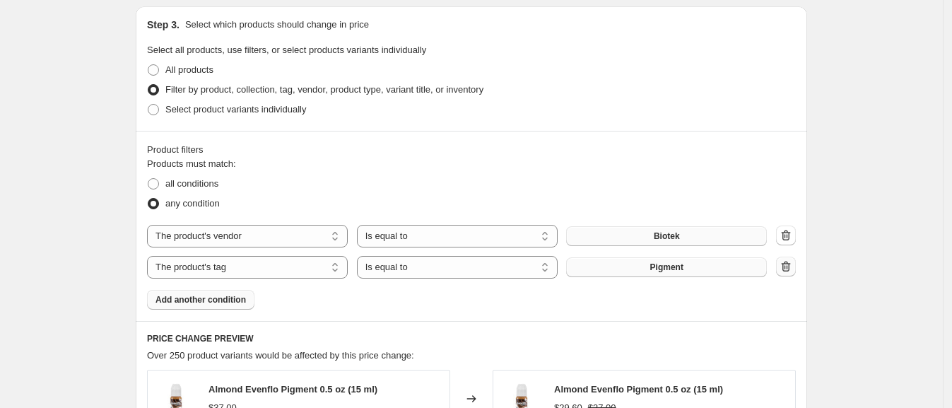
click at [793, 264] on icon "button" at bounding box center [786, 266] width 14 height 14
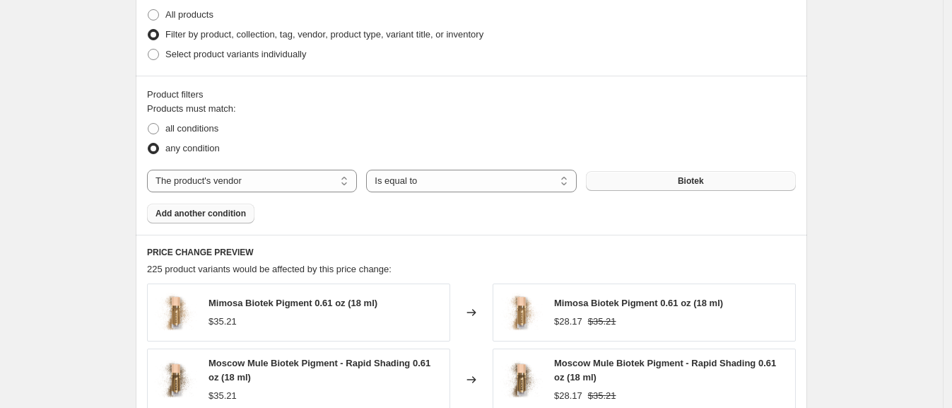
scroll to position [708, 0]
click at [211, 217] on span "Add another condition" at bounding box center [201, 214] width 91 height 11
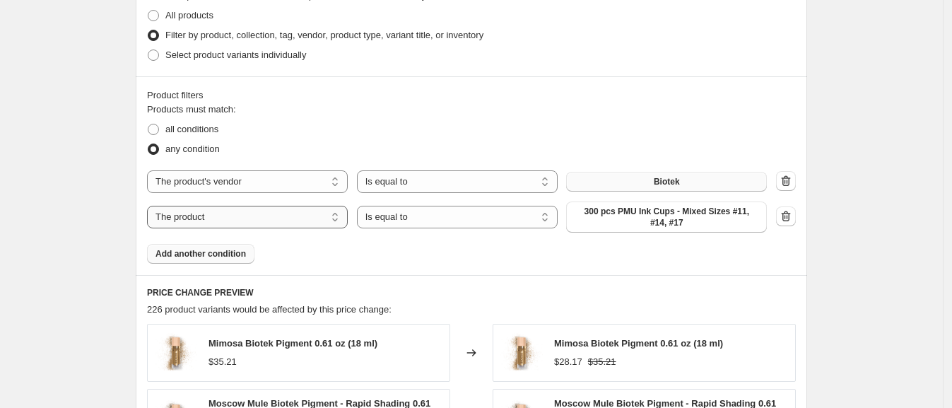
click at [211, 217] on select "The product The product's collection The product's tag The product's vendor The…" at bounding box center [247, 217] width 201 height 23
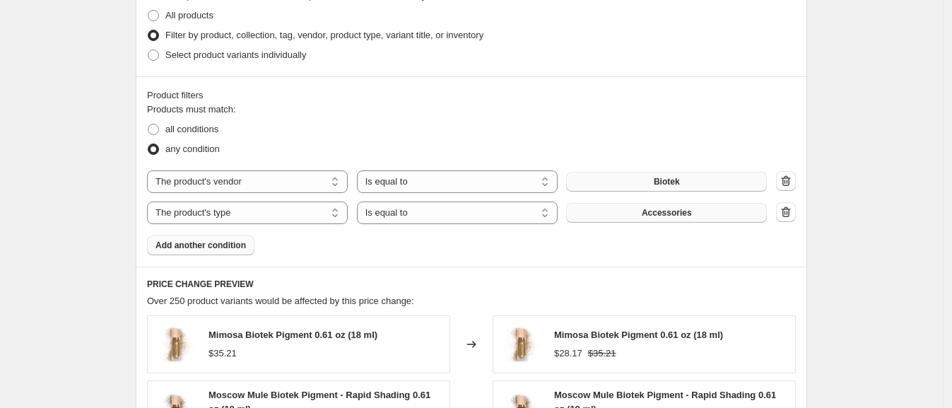
click at [706, 213] on button "Accessories" at bounding box center [666, 213] width 201 height 20
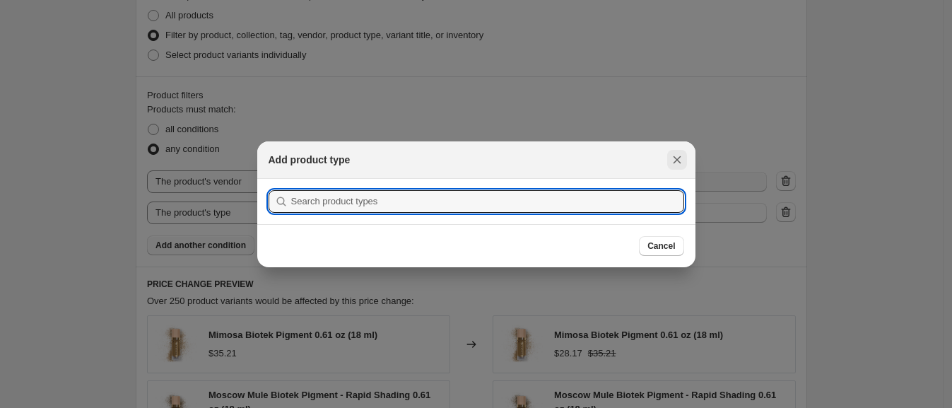
click at [675, 159] on icon "Close" at bounding box center [677, 160] width 14 height 14
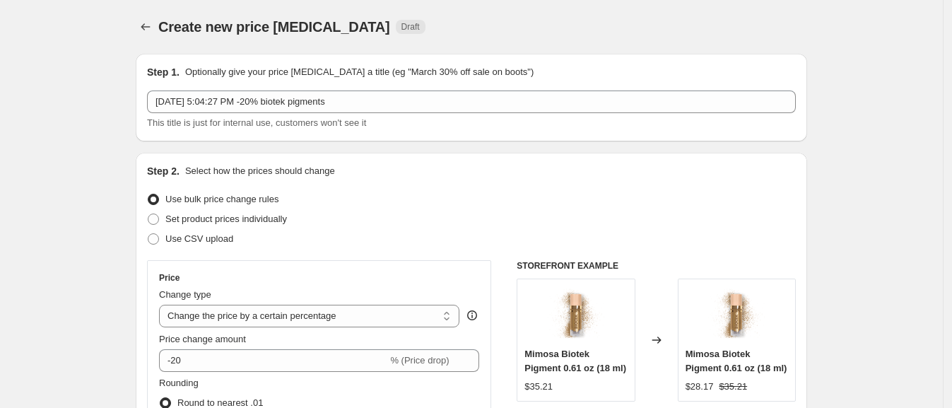
scroll to position [708, 0]
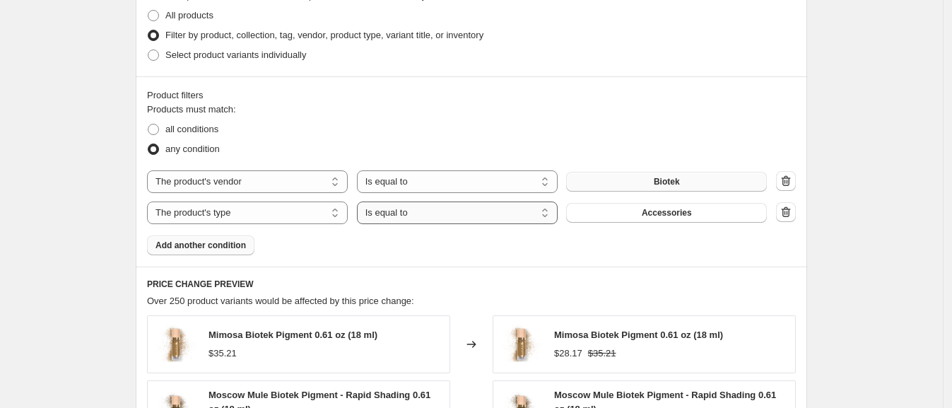
click at [498, 214] on select "Is equal to Is not equal to" at bounding box center [457, 213] width 201 height 23
click at [313, 216] on select "The product The product's collection The product's tag The product's vendor The…" at bounding box center [247, 213] width 201 height 23
click at [704, 211] on button "Accessories" at bounding box center [666, 213] width 201 height 20
click at [308, 198] on div "The product The product's collection The product's tag The product's vendor The…" at bounding box center [471, 197] width 649 height 54
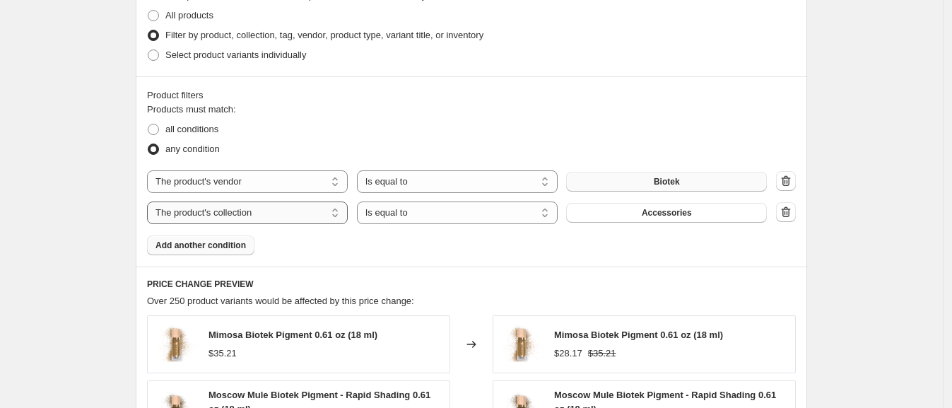
click at [304, 218] on select "The product The product's collection The product's tag The product's vendor The…" at bounding box center [247, 213] width 201 height 23
select select "tag"
click at [668, 216] on span "Accessories" at bounding box center [667, 212] width 50 height 11
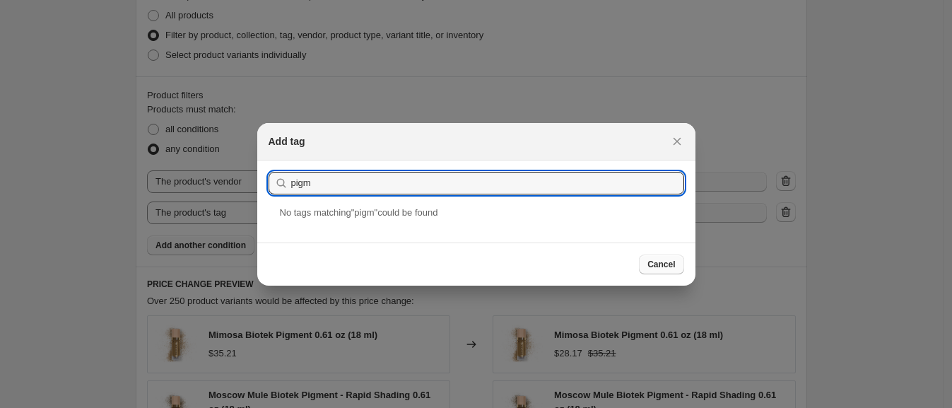
type input "pigm"
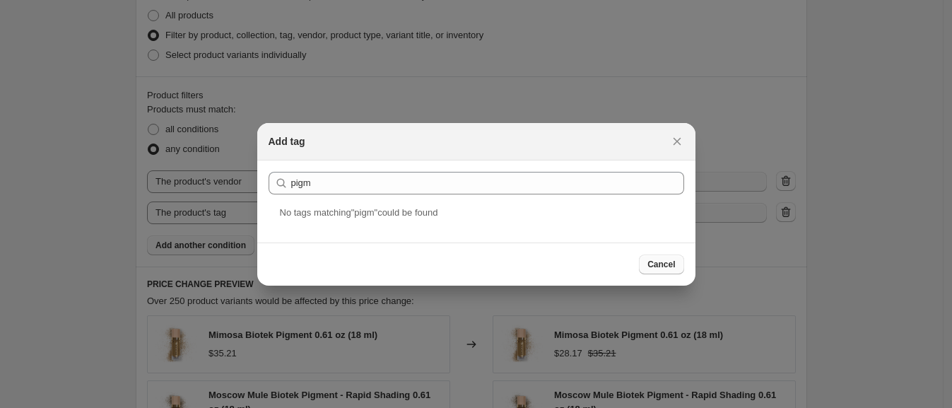
click at [675, 262] on span "Cancel" at bounding box center [662, 264] width 28 height 11
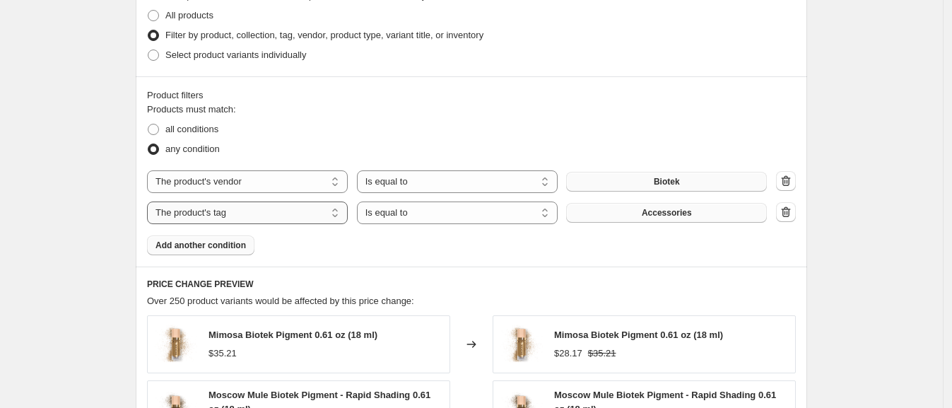
click at [279, 204] on select "The product The product's collection The product's tag The product's vendor The…" at bounding box center [247, 213] width 201 height 23
select select "product_type"
click at [642, 206] on button "Accessories" at bounding box center [666, 213] width 201 height 20
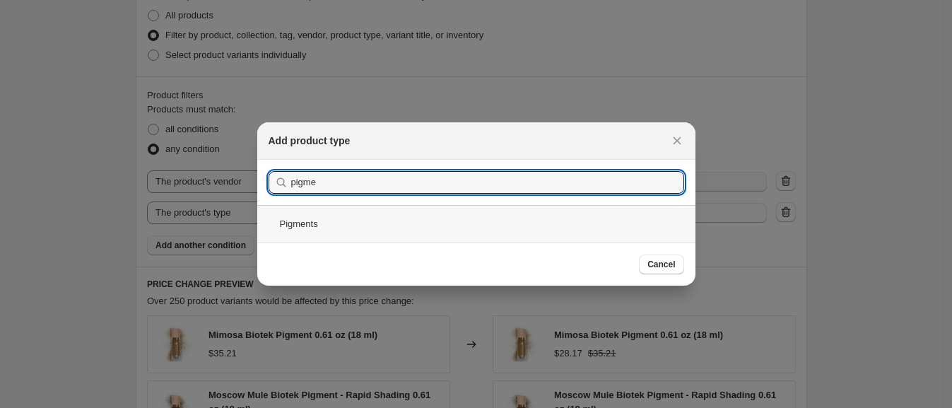
type input "pigme"
click at [409, 231] on div "Pigments" at bounding box center [476, 223] width 438 height 37
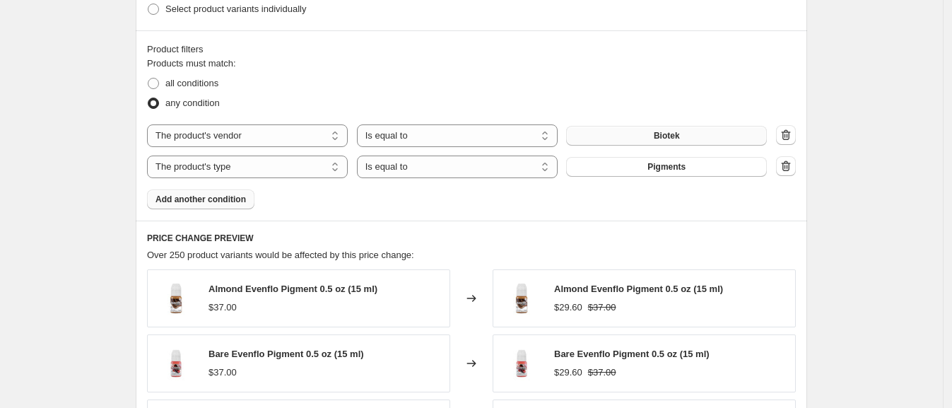
scroll to position [757, 0]
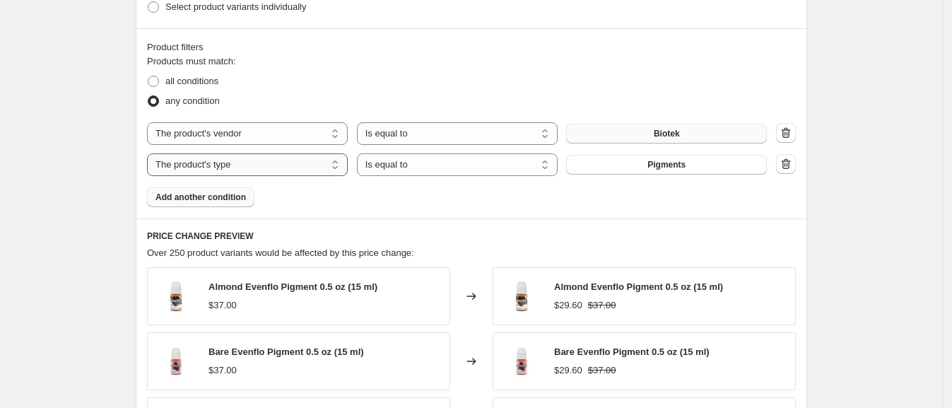
click at [276, 162] on select "The product The product's collection The product's tag The product's vendor The…" at bounding box center [247, 164] width 201 height 23
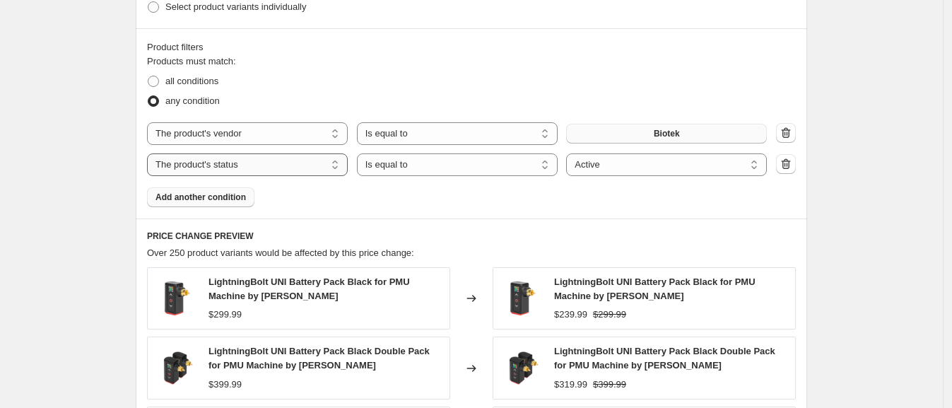
click at [279, 160] on select "The product The product's collection The product's tag The product's vendor The…" at bounding box center [247, 164] width 201 height 23
select select "title"
click at [796, 158] on button "button" at bounding box center [786, 164] width 20 height 20
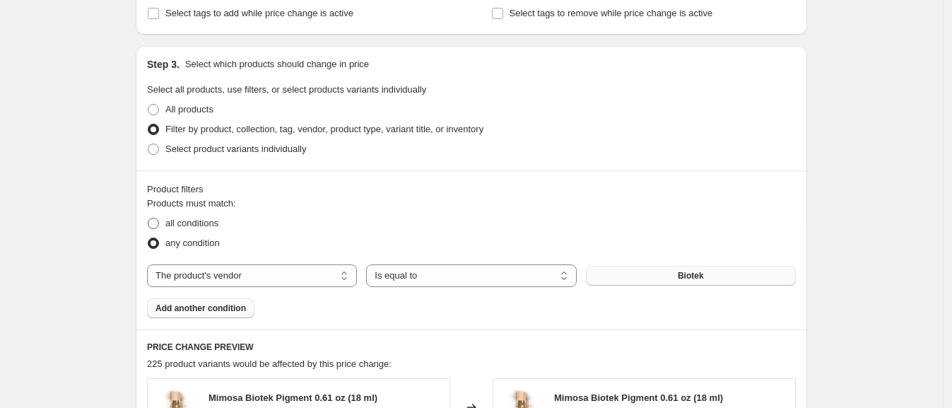
scroll to position [607, 0]
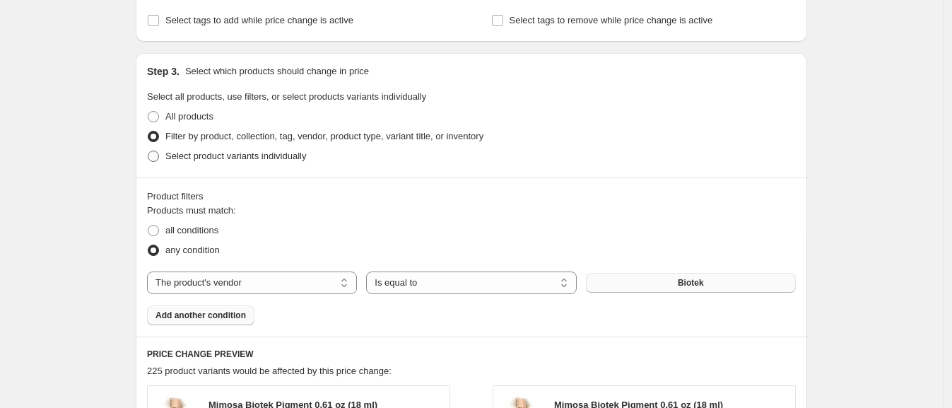
click at [153, 158] on span at bounding box center [153, 156] width 11 height 11
click at [148, 151] on input "Select product variants individually" at bounding box center [148, 151] width 1 height 1
radio input "true"
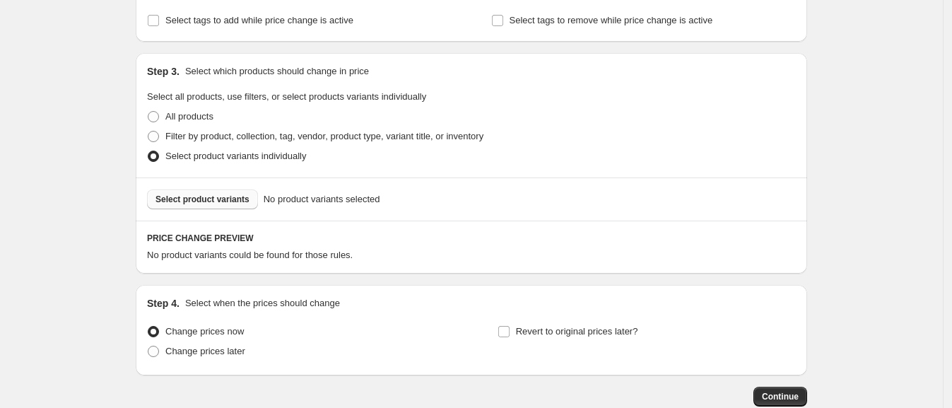
click at [199, 196] on span "Select product variants" at bounding box center [203, 199] width 94 height 11
click at [158, 114] on span at bounding box center [153, 116] width 11 height 11
click at [148, 112] on input "All products" at bounding box center [148, 111] width 1 height 1
radio input "true"
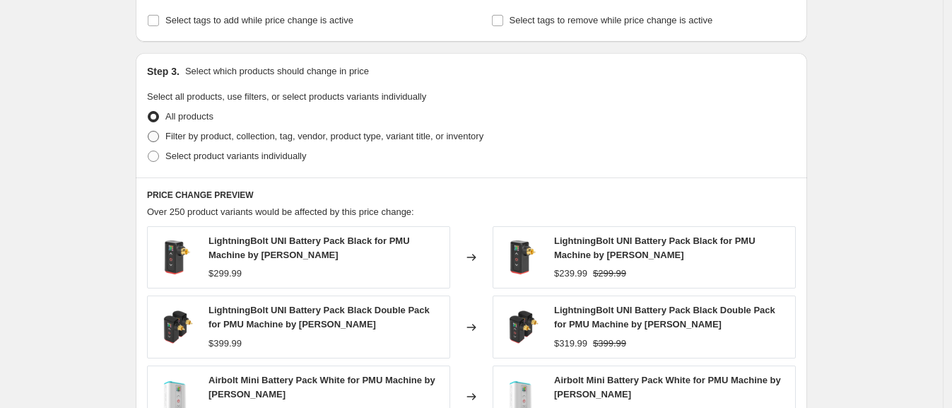
click at [160, 141] on span at bounding box center [153, 136] width 13 height 13
click at [148, 132] on input "Filter by product, collection, tag, vendor, product type, variant title, or inv…" at bounding box center [148, 131] width 1 height 1
radio input "true"
select select "vendor"
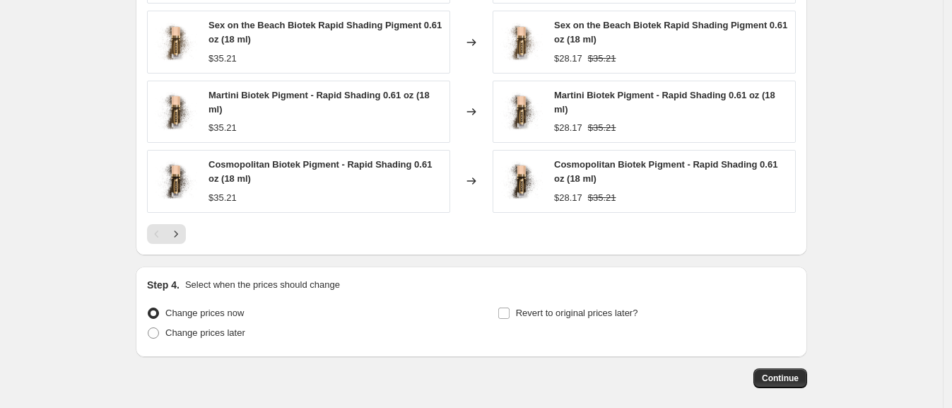
scroll to position [1124, 0]
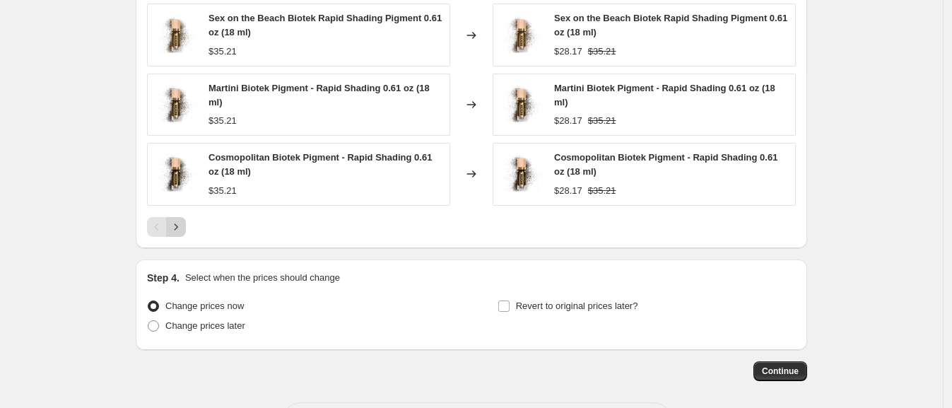
click at [179, 225] on icon "Next" at bounding box center [176, 227] width 14 height 14
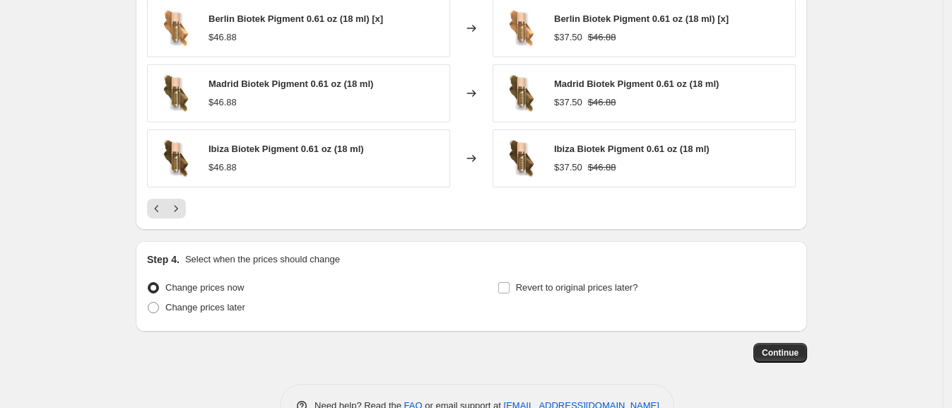
click at [180, 225] on div "PRICE CHANGE PREVIEW 225 product variants would be affected by this price chang…" at bounding box center [472, 24] width 672 height 409
click at [180, 206] on icon "Next" at bounding box center [176, 209] width 14 height 14
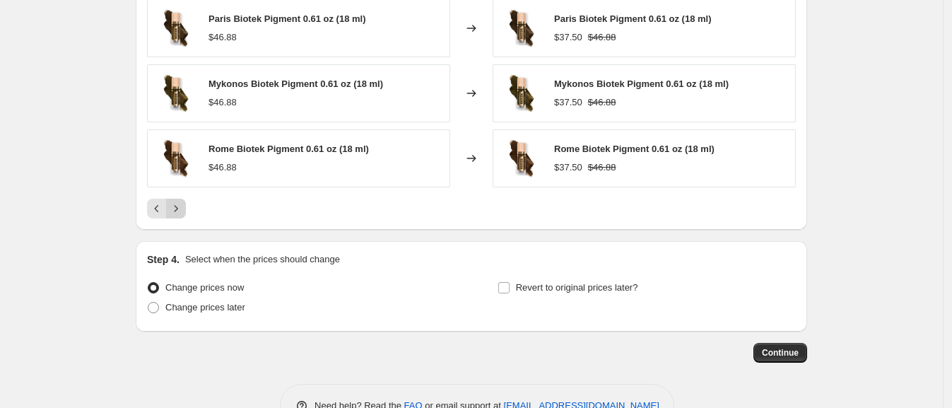
click at [180, 206] on icon "Next" at bounding box center [176, 209] width 14 height 14
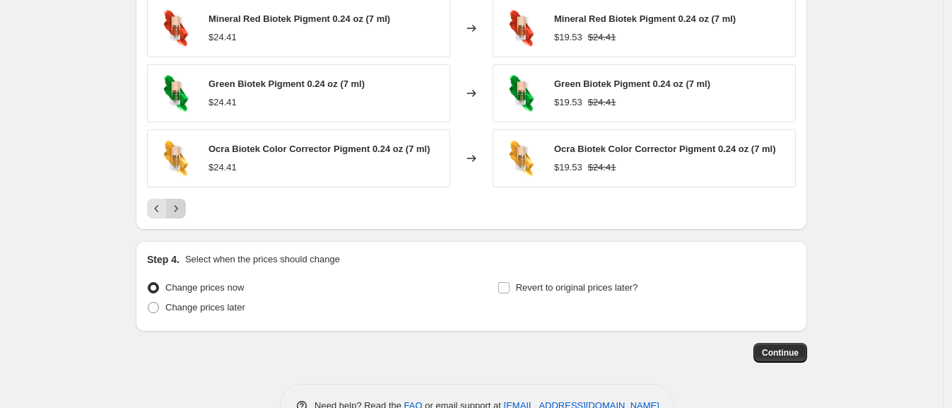
click at [180, 206] on icon "Next" at bounding box center [176, 209] width 14 height 14
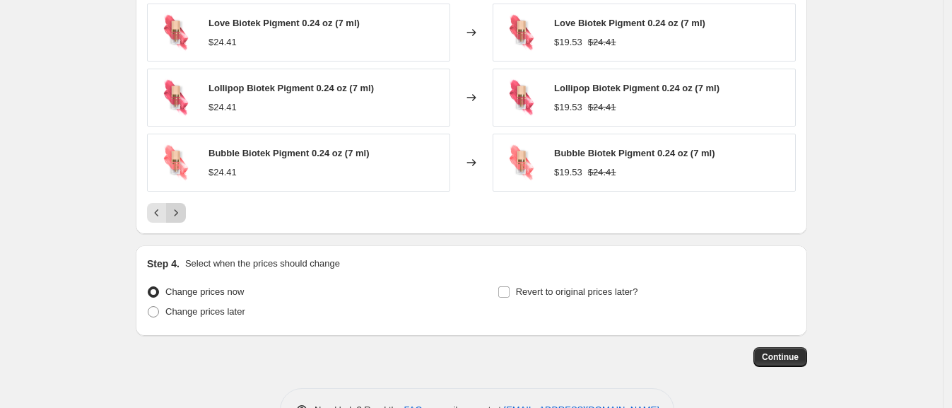
click at [180, 206] on icon "Next" at bounding box center [176, 213] width 14 height 14
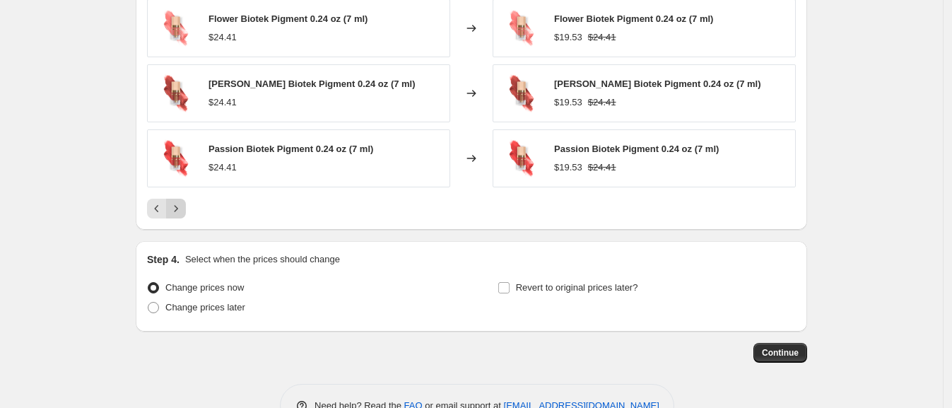
click at [180, 206] on icon "Next" at bounding box center [176, 209] width 14 height 14
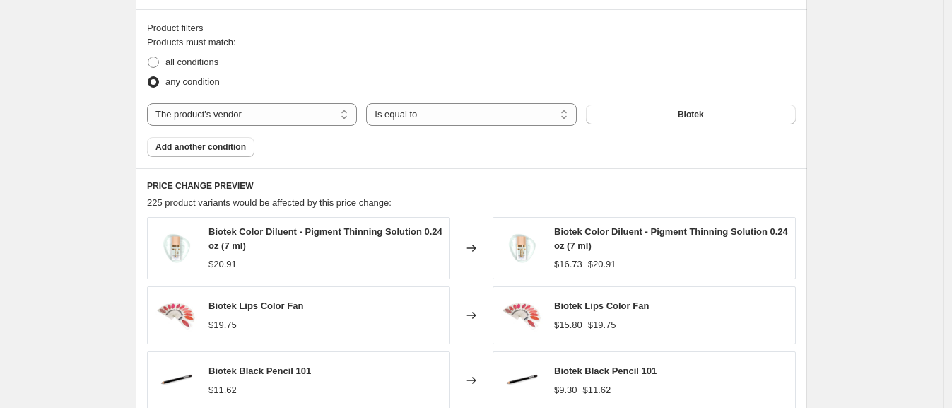
scroll to position [752, 0]
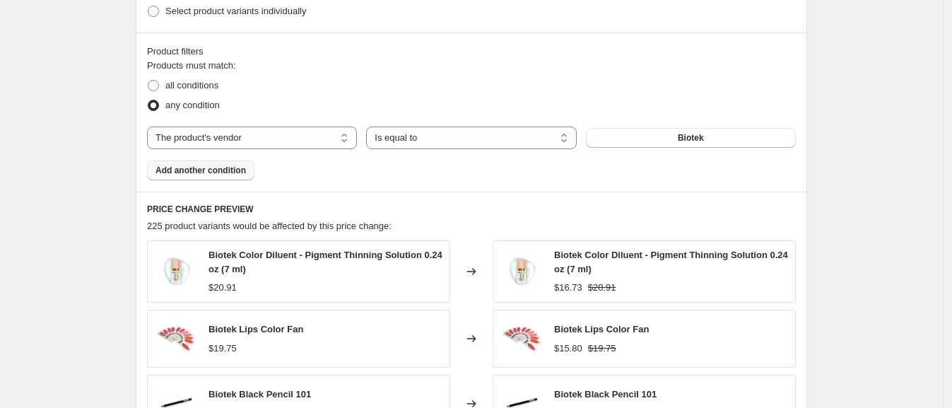
click at [202, 173] on span "Add another condition" at bounding box center [201, 170] width 91 height 11
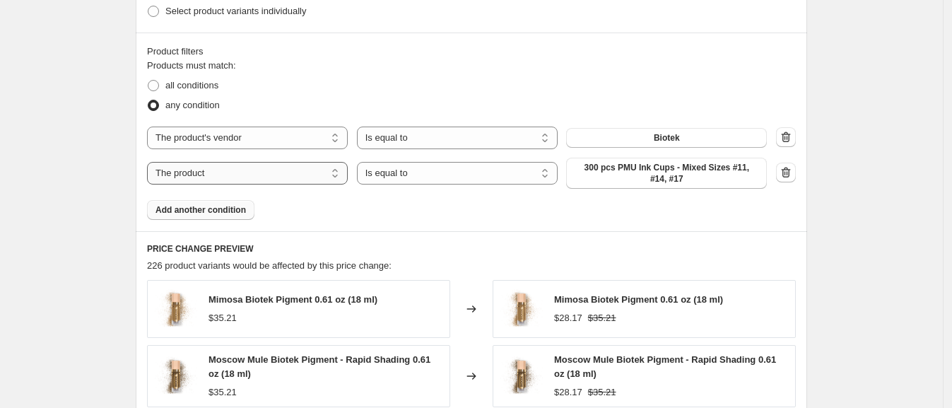
click at [202, 173] on select "The product The product's collection The product's tag The product's vendor The…" at bounding box center [247, 173] width 201 height 23
select select "product_type"
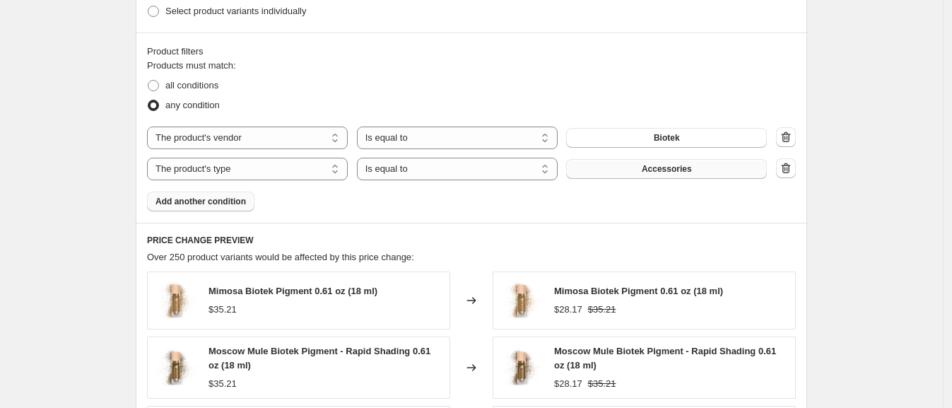
click at [697, 162] on button "Accessories" at bounding box center [666, 169] width 201 height 20
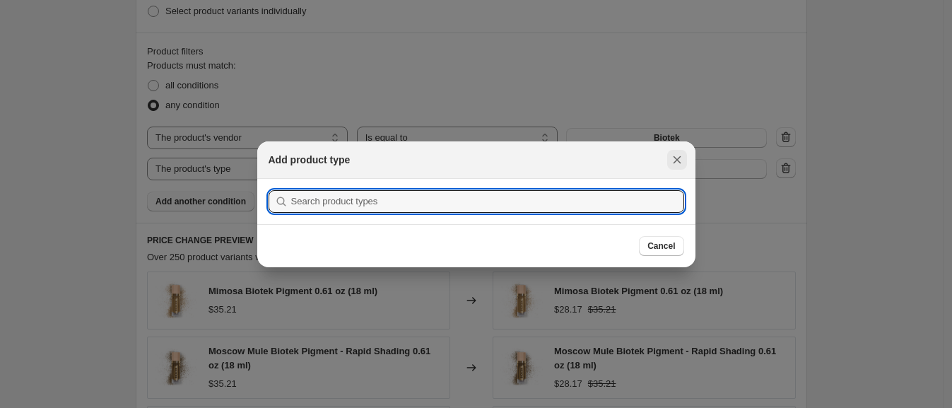
click at [669, 150] on button "Close" at bounding box center [677, 160] width 20 height 20
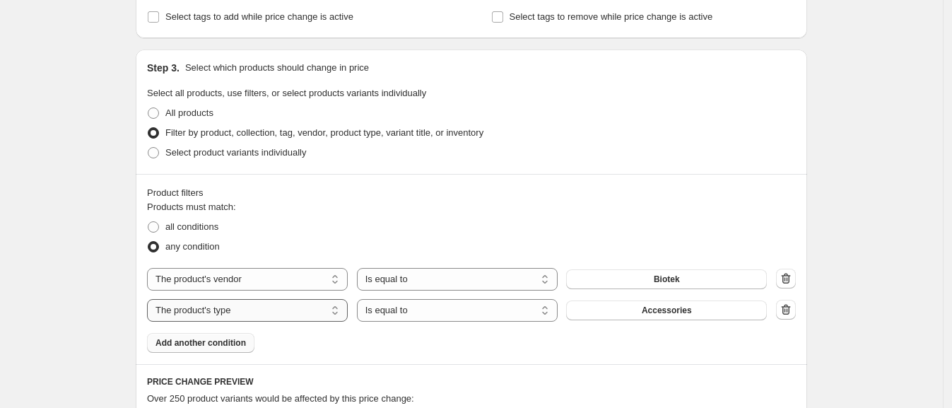
scroll to position [576, 0]
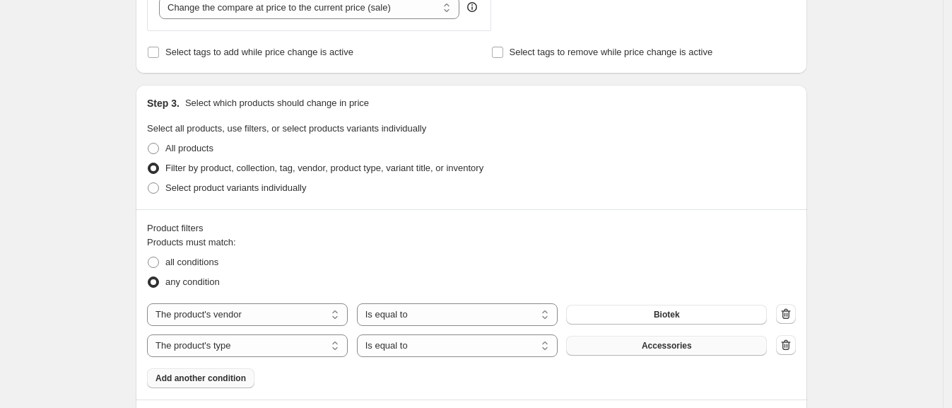
click at [650, 344] on span "Accessories" at bounding box center [667, 345] width 50 height 11
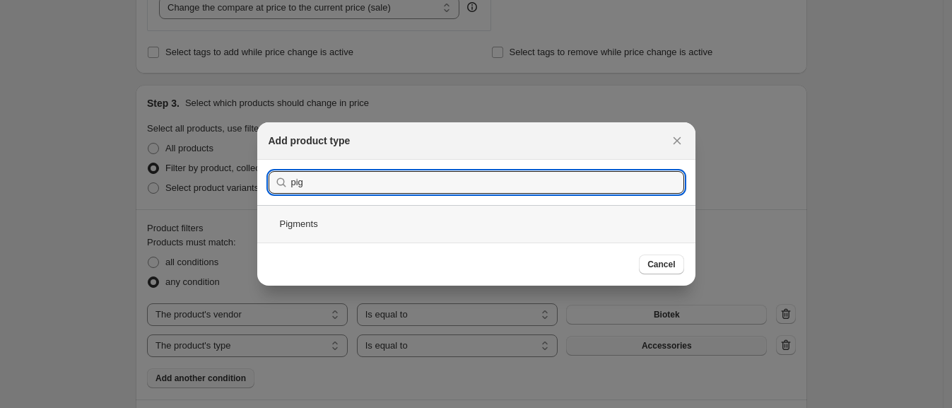
type input "pig"
click at [298, 223] on div "Pigments" at bounding box center [476, 223] width 438 height 37
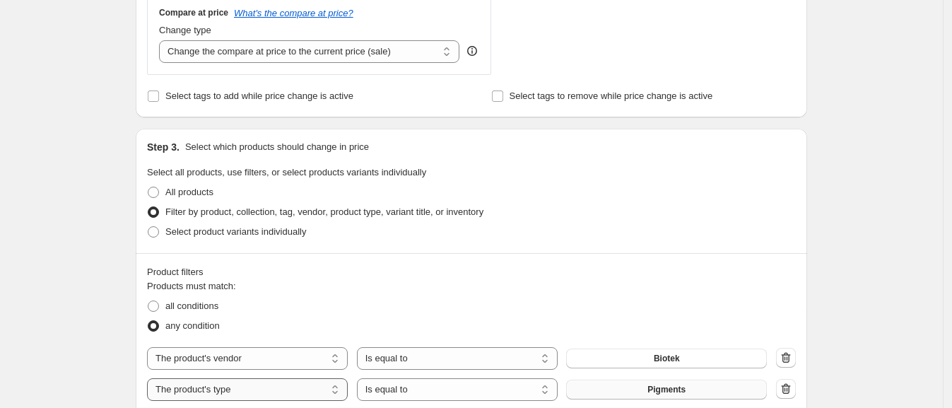
scroll to position [634, 0]
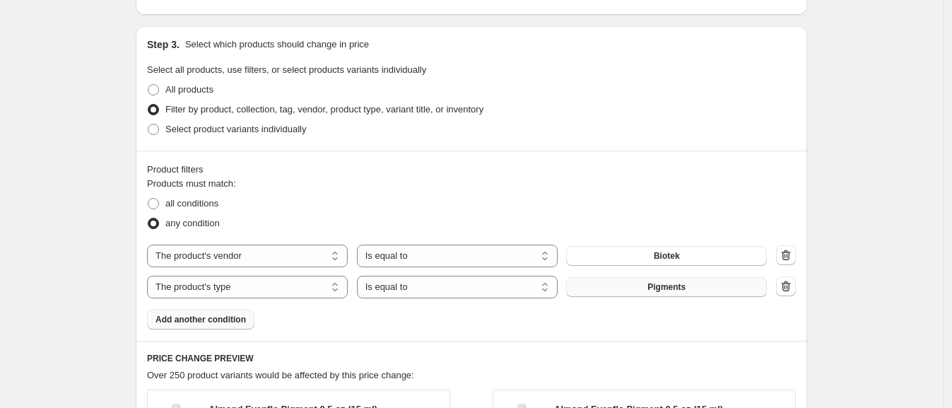
click at [800, 282] on div "Product filters Products must match: all conditions any condition The product T…" at bounding box center [472, 246] width 672 height 190
click at [790, 290] on icon "button" at bounding box center [786, 286] width 14 height 14
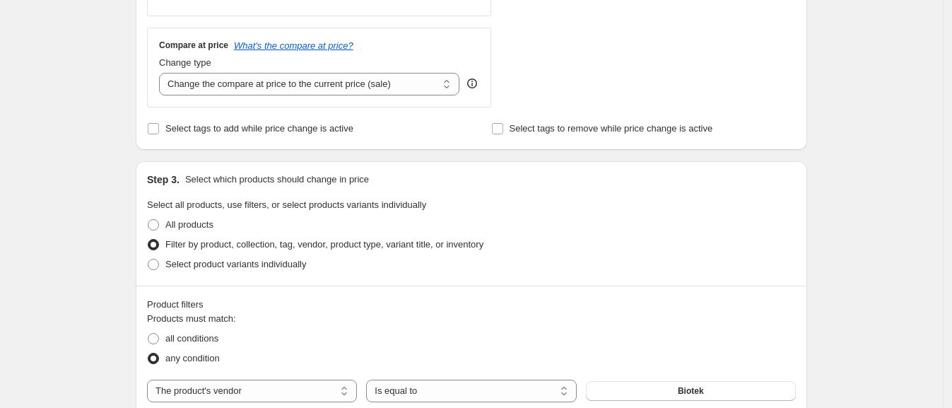
scroll to position [487, 0]
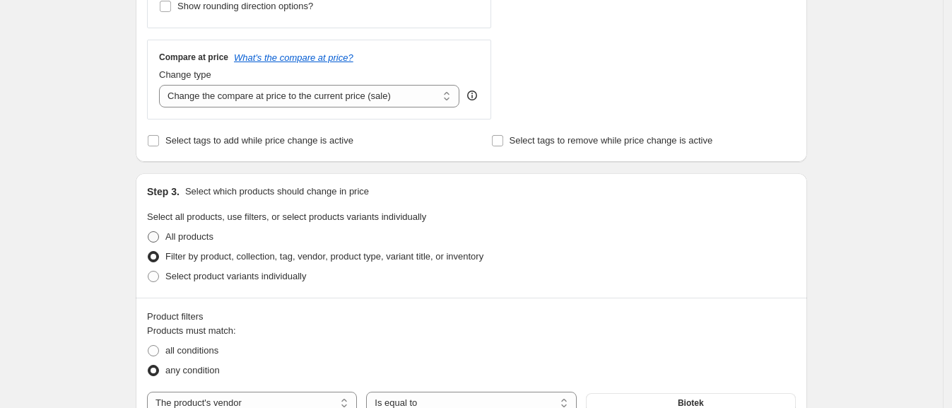
click at [159, 233] on span at bounding box center [153, 236] width 11 height 11
click at [148, 232] on input "All products" at bounding box center [148, 231] width 1 height 1
radio input "true"
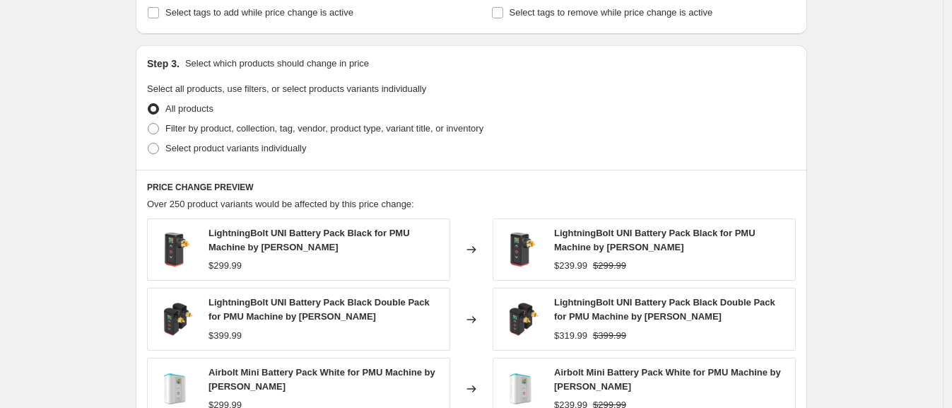
scroll to position [585, 0]
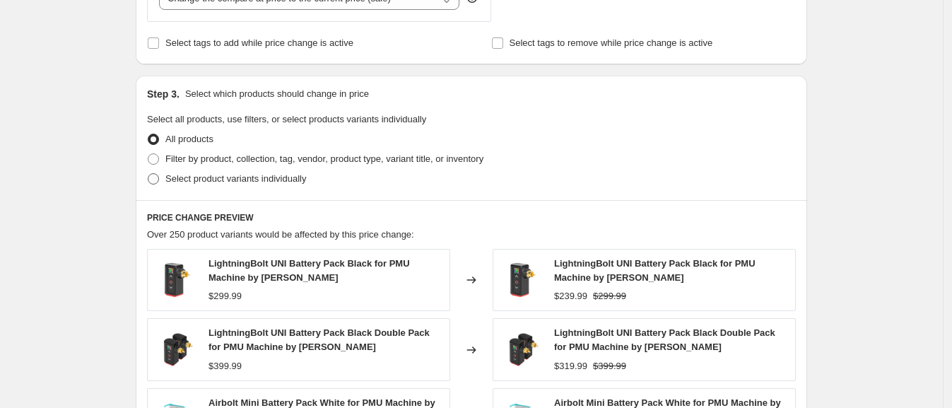
click at [159, 176] on span at bounding box center [153, 178] width 11 height 11
click at [148, 174] on input "Select product variants individually" at bounding box center [148, 173] width 1 height 1
radio input "true"
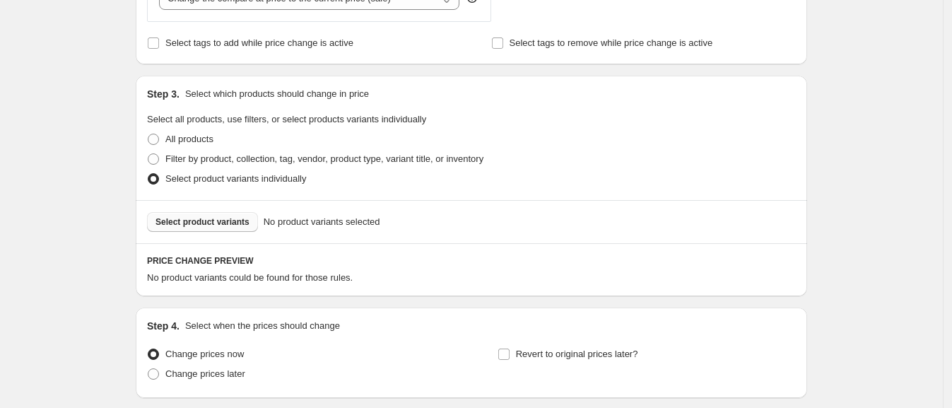
click at [184, 221] on span "Select product variants" at bounding box center [203, 221] width 94 height 11
click at [166, 156] on label "Filter by product, collection, tag, vendor, product type, variant title, or inv…" at bounding box center [315, 159] width 337 height 20
click at [148, 154] on input "Filter by product, collection, tag, vendor, product type, variant title, or inv…" at bounding box center [148, 153] width 1 height 1
radio input "true"
select select "vendor"
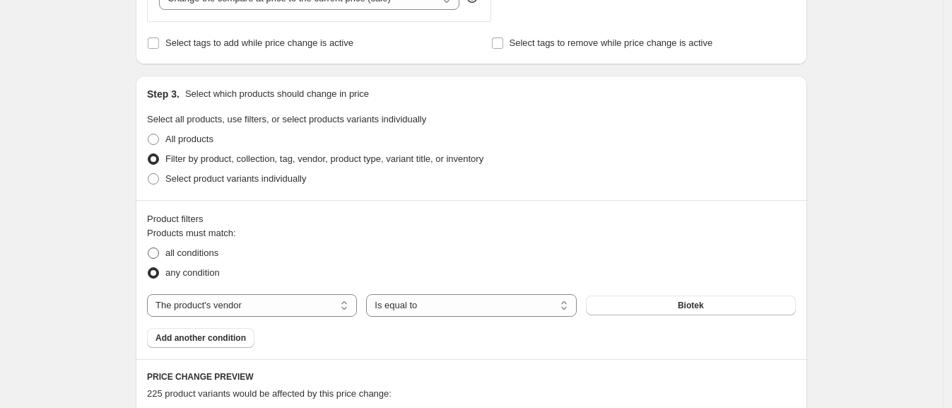
click at [156, 251] on span at bounding box center [153, 252] width 11 height 11
click at [148, 248] on input "all conditions" at bounding box center [148, 247] width 1 height 1
radio input "true"
click at [232, 347] on div "Product filters Products must match: all conditions any condition The product T…" at bounding box center [472, 279] width 672 height 159
click at [233, 337] on span "Add another condition" at bounding box center [201, 337] width 91 height 11
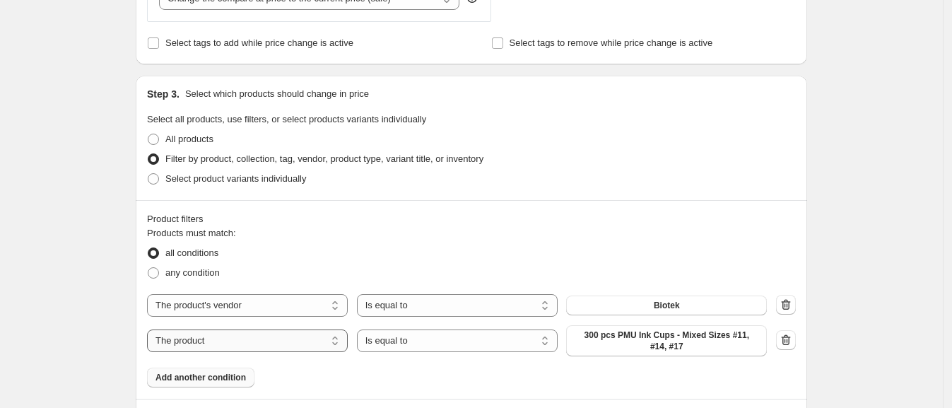
click at [283, 339] on select "The product The product's collection The product's tag The product's vendor The…" at bounding box center [247, 340] width 201 height 23
select select "product_type"
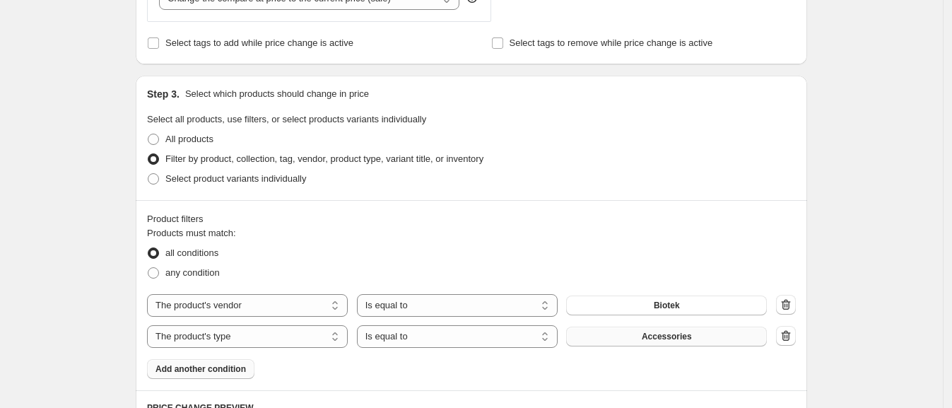
click at [664, 332] on span "Accessories" at bounding box center [667, 336] width 50 height 11
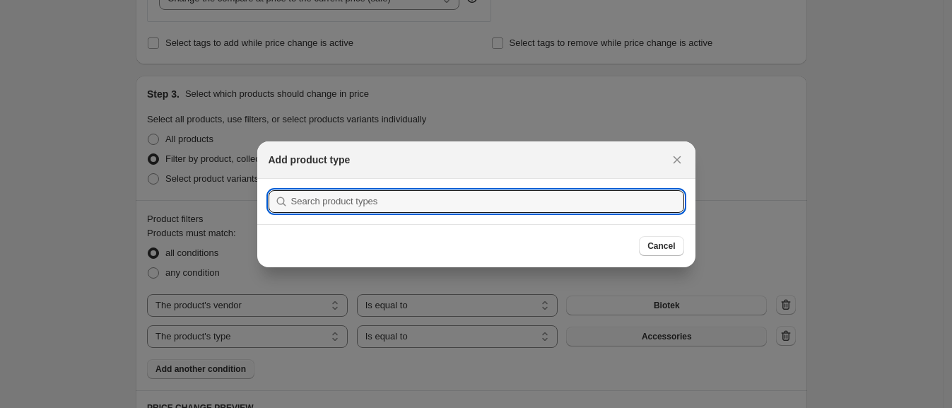
scroll to position [0, 0]
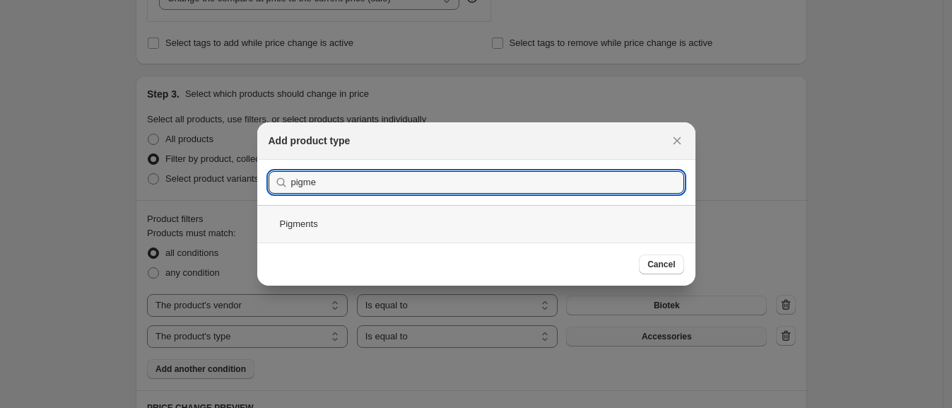
type input "pigme"
click at [286, 212] on div "Pigments" at bounding box center [476, 223] width 438 height 37
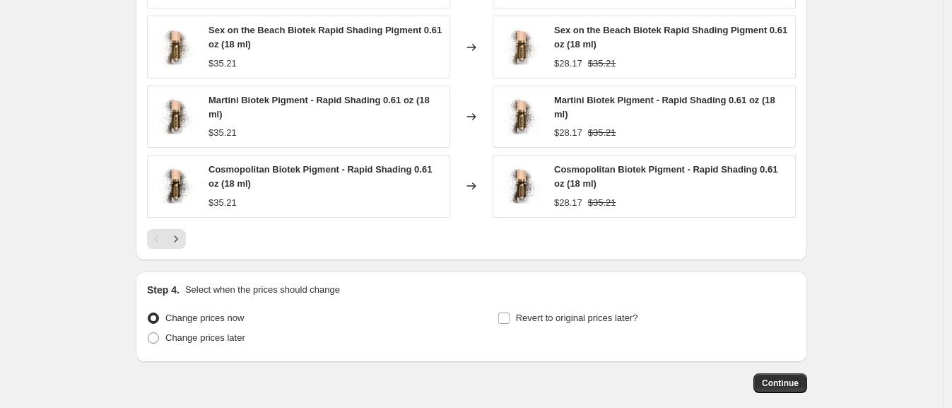
scroll to position [1145, 0]
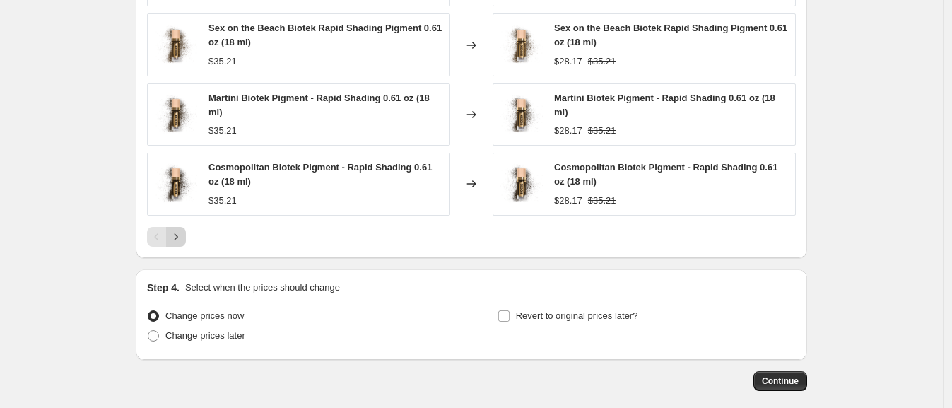
click at [183, 238] on icon "Next" at bounding box center [176, 237] width 14 height 14
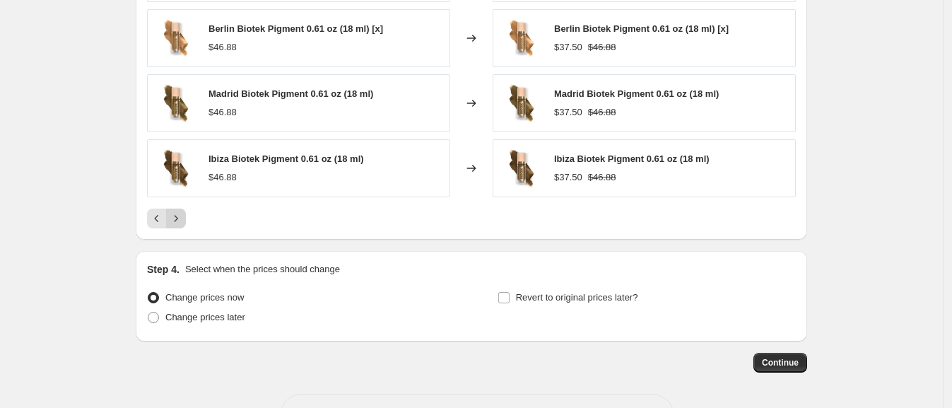
click at [183, 219] on icon "Next" at bounding box center [176, 218] width 14 height 14
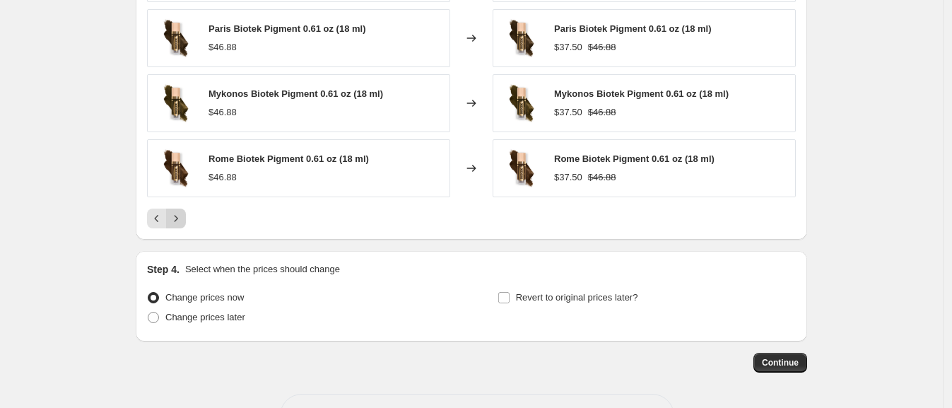
click at [183, 219] on icon "Next" at bounding box center [176, 218] width 14 height 14
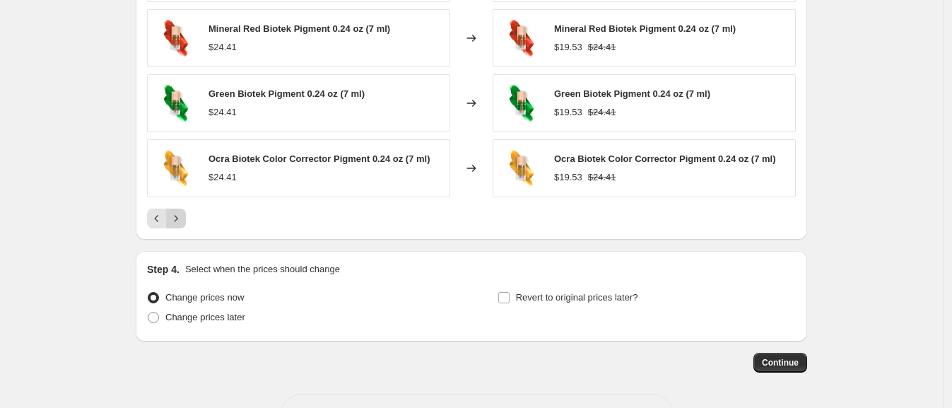
click at [183, 219] on icon "Next" at bounding box center [176, 218] width 14 height 14
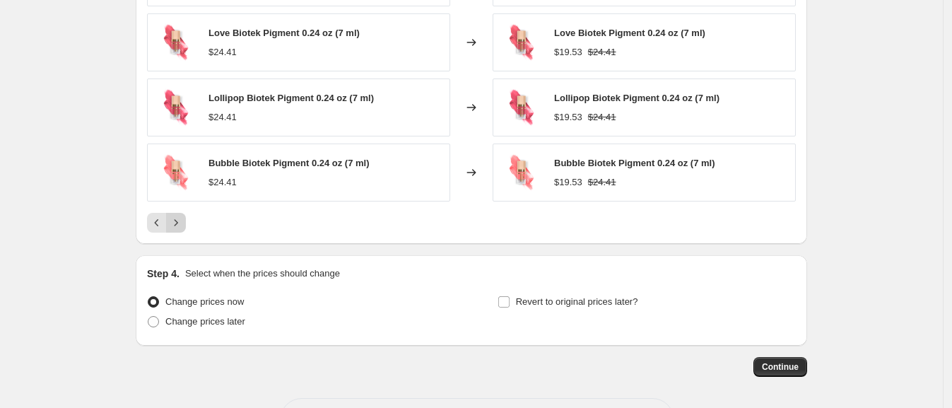
click at [183, 219] on icon "Next" at bounding box center [176, 223] width 14 height 14
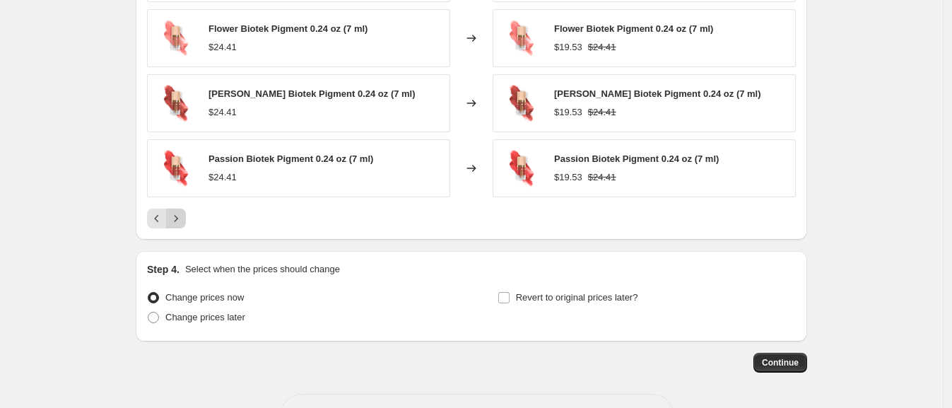
click at [183, 219] on icon "Next" at bounding box center [176, 218] width 14 height 14
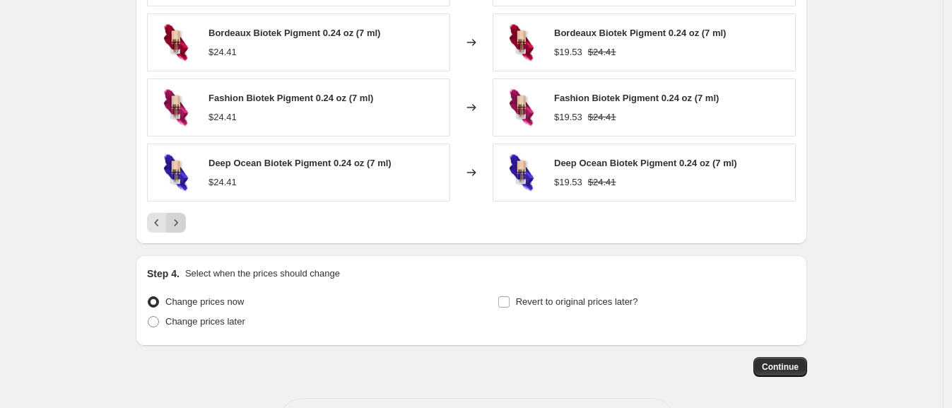
click at [183, 219] on icon "Next" at bounding box center [176, 223] width 14 height 14
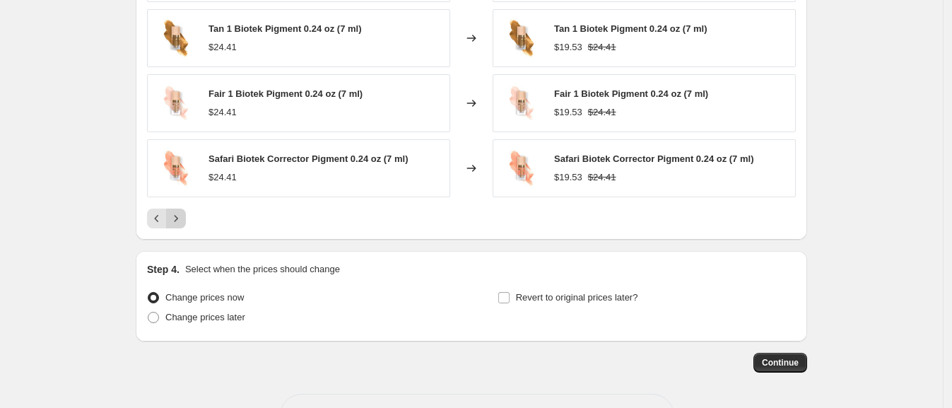
click at [183, 219] on icon "Next" at bounding box center [176, 218] width 14 height 14
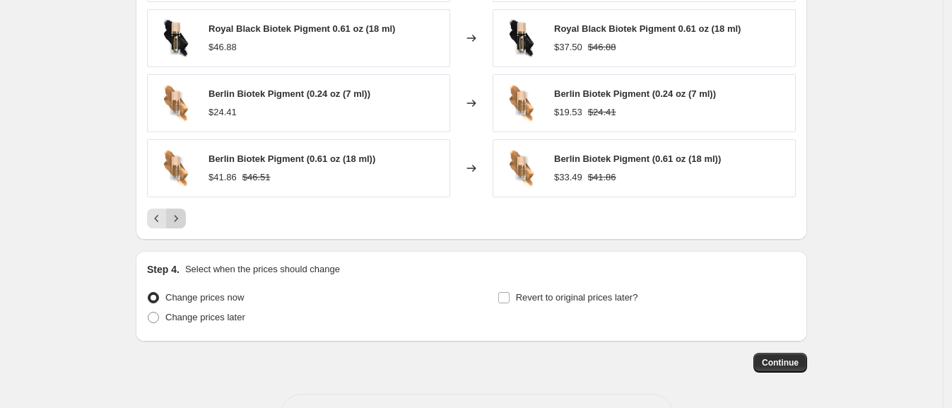
click at [183, 219] on icon "Next" at bounding box center [176, 218] width 14 height 14
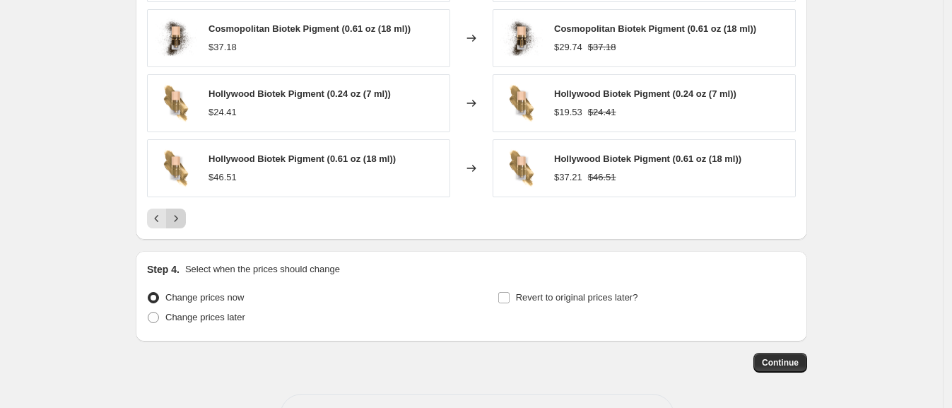
click at [183, 219] on icon "Next" at bounding box center [176, 218] width 14 height 14
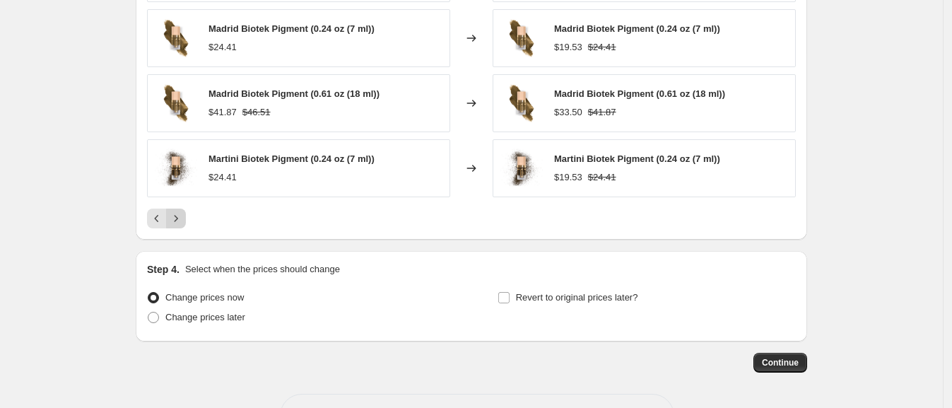
click at [183, 219] on icon "Next" at bounding box center [176, 218] width 14 height 14
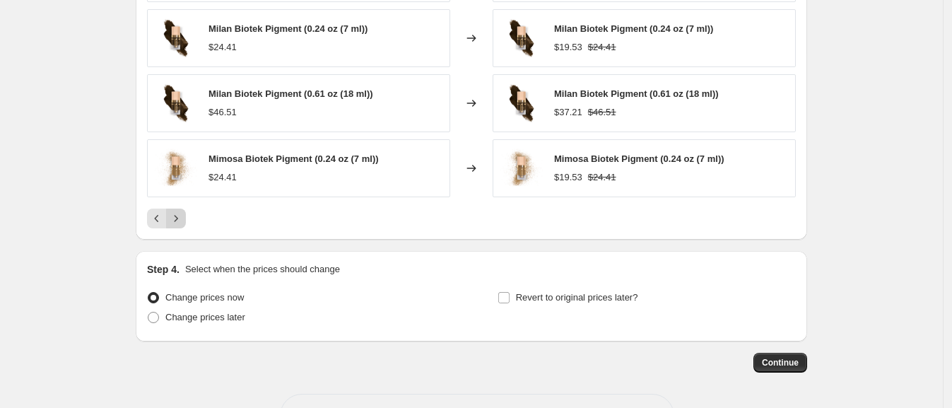
click at [183, 219] on icon "Next" at bounding box center [176, 218] width 14 height 14
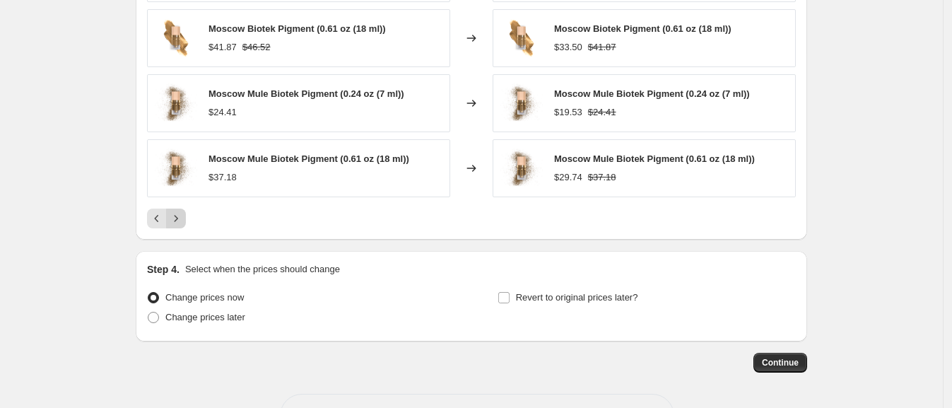
click at [183, 219] on icon "Next" at bounding box center [176, 218] width 14 height 14
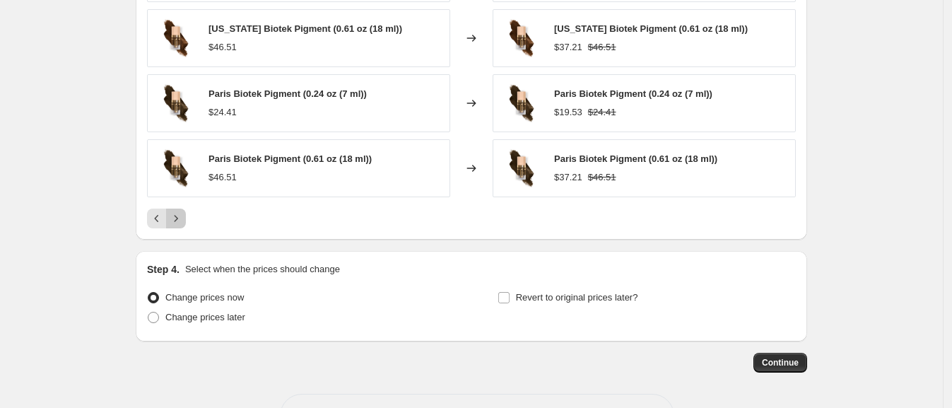
click at [183, 219] on icon "Next" at bounding box center [176, 218] width 14 height 14
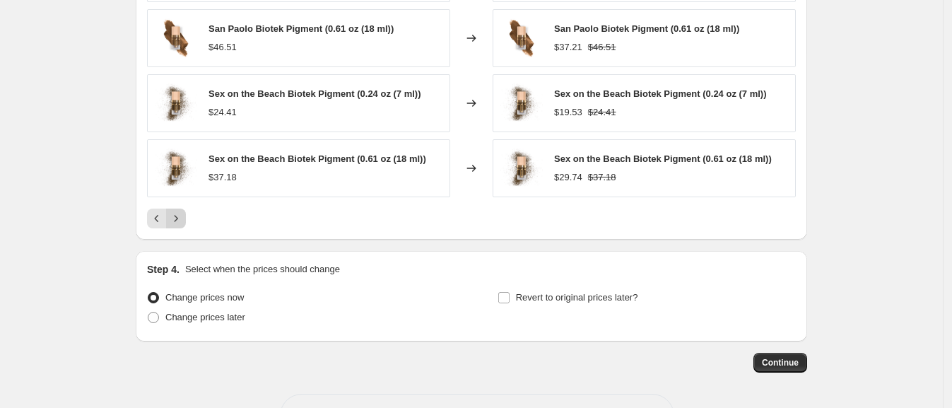
click at [183, 219] on icon "Next" at bounding box center [176, 218] width 14 height 14
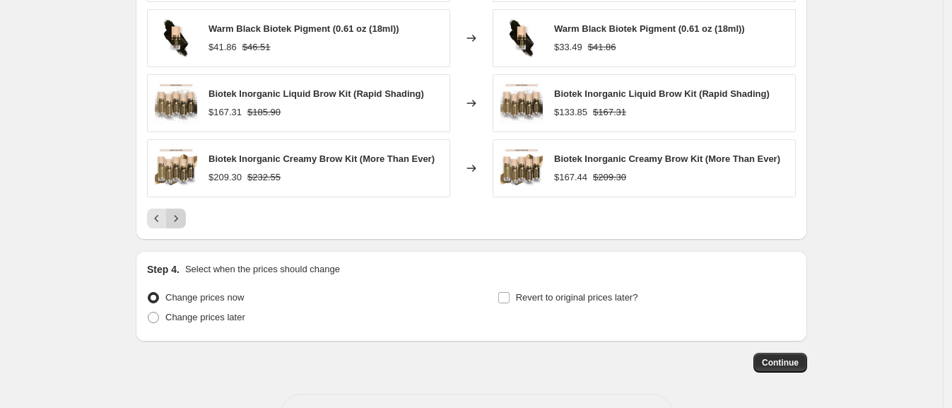
click at [183, 219] on icon "Next" at bounding box center [176, 218] width 14 height 14
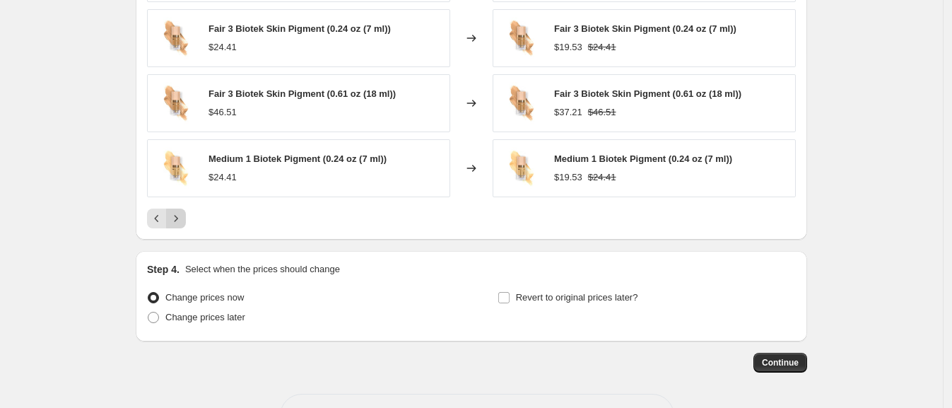
click at [183, 219] on icon "Next" at bounding box center [176, 218] width 14 height 14
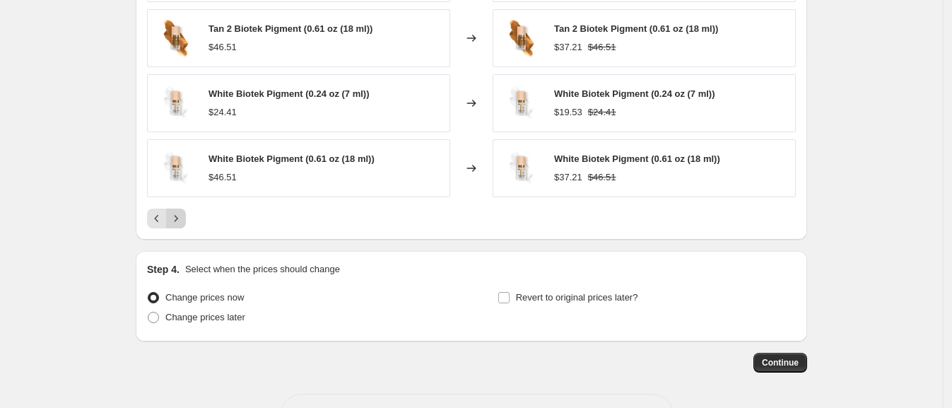
click at [183, 219] on icon "Next" at bounding box center [176, 218] width 14 height 14
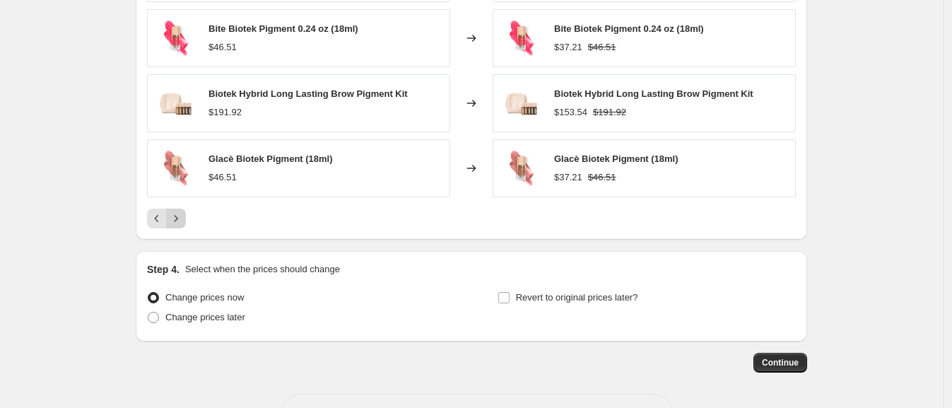
click at [183, 219] on icon "Next" at bounding box center [176, 218] width 14 height 14
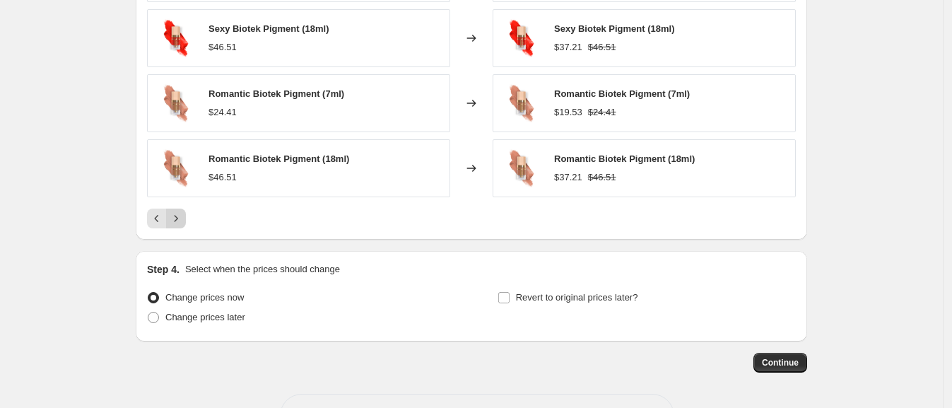
click at [183, 219] on icon "Next" at bounding box center [176, 218] width 14 height 14
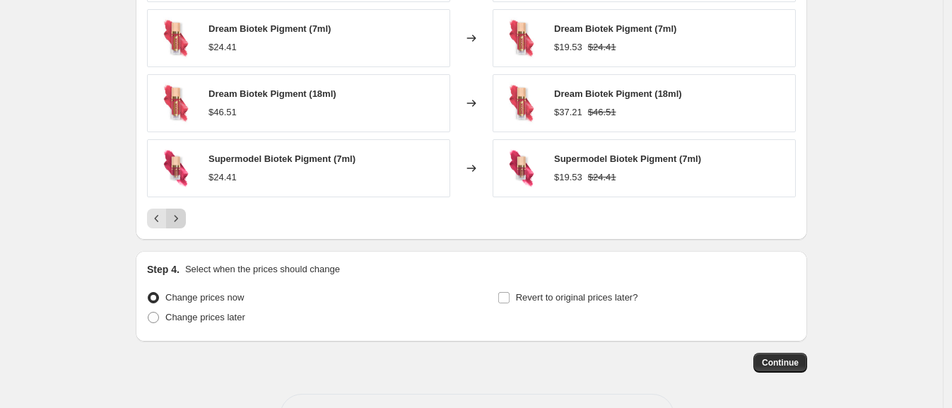
click at [183, 219] on icon "Next" at bounding box center [176, 218] width 14 height 14
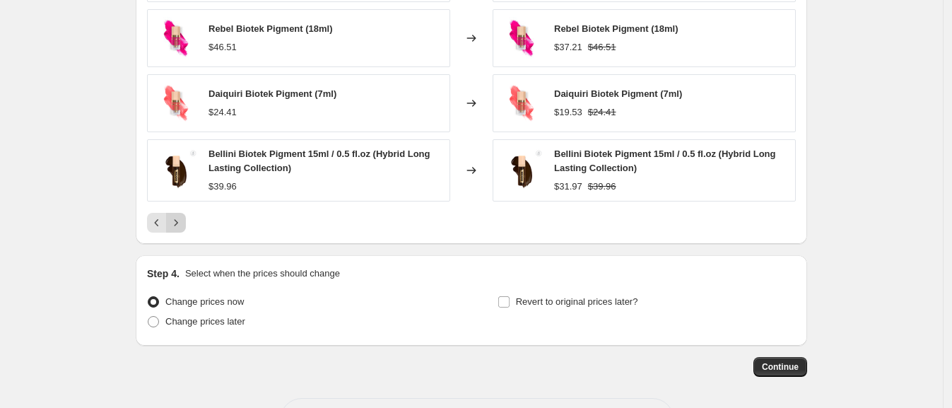
click at [183, 219] on icon "Next" at bounding box center [176, 223] width 14 height 14
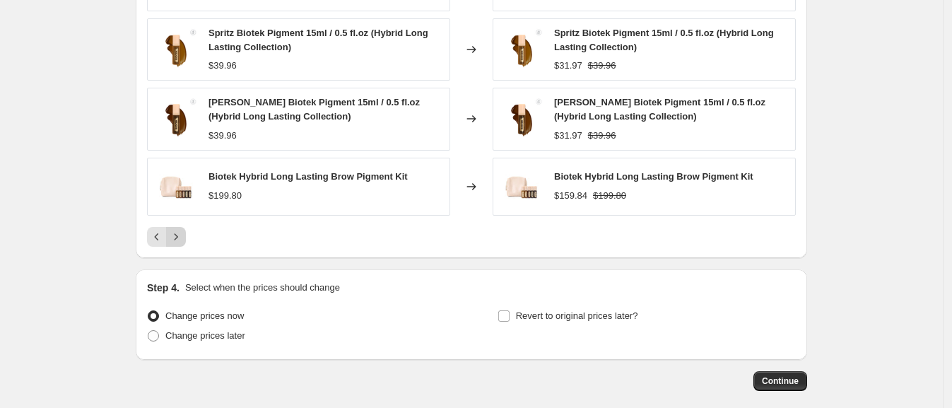
click at [184, 245] on div "PRICE CHANGE PREVIEW 129 product variants would be affected by this price chang…" at bounding box center [472, 44] width 672 height 428
click at [182, 239] on icon "Next" at bounding box center [176, 237] width 14 height 14
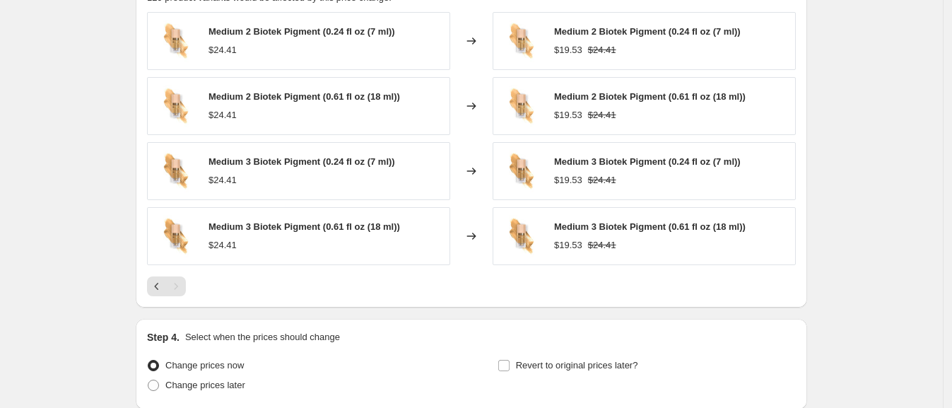
scroll to position [1129, 0]
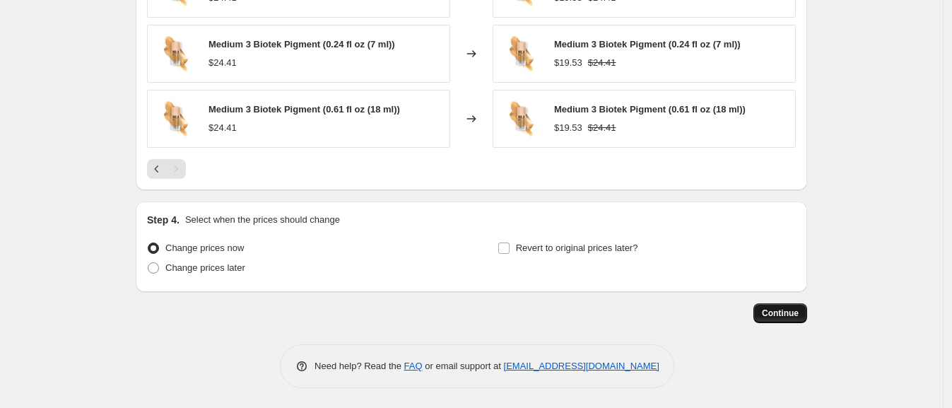
click at [785, 312] on span "Continue" at bounding box center [780, 313] width 37 height 11
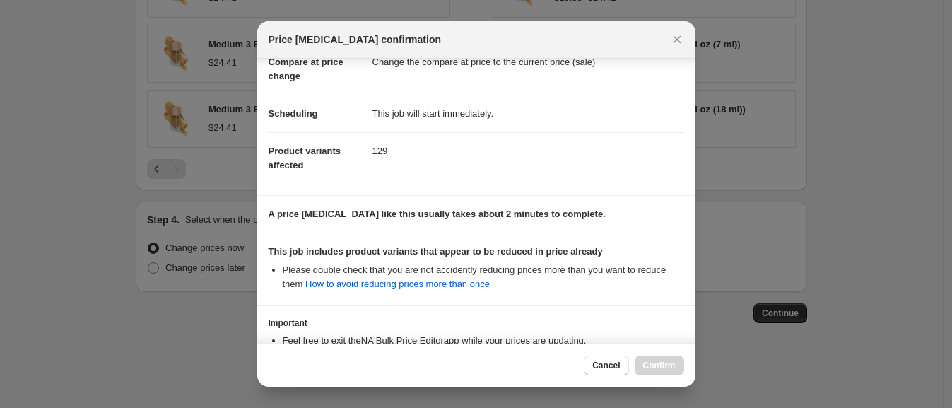
scroll to position [186, 0]
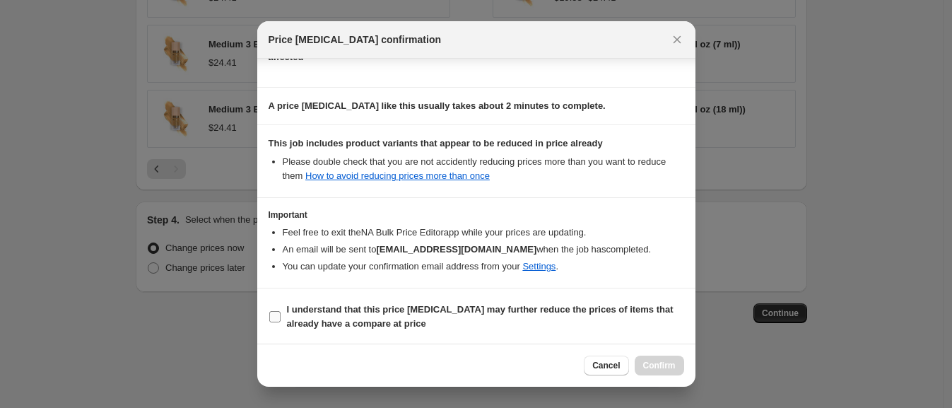
click at [277, 312] on input "I understand that this price change job may further reduce the prices of items …" at bounding box center [274, 316] width 11 height 11
checkbox input "true"
click at [677, 366] on button "Confirm" at bounding box center [659, 366] width 49 height 20
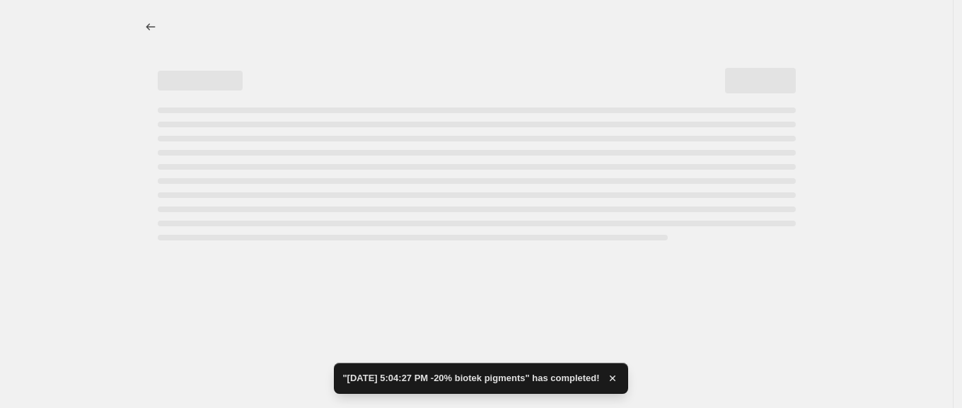
select select "percentage"
select select "vendor"
select select "product_type"
